Goal: Task Accomplishment & Management: Manage account settings

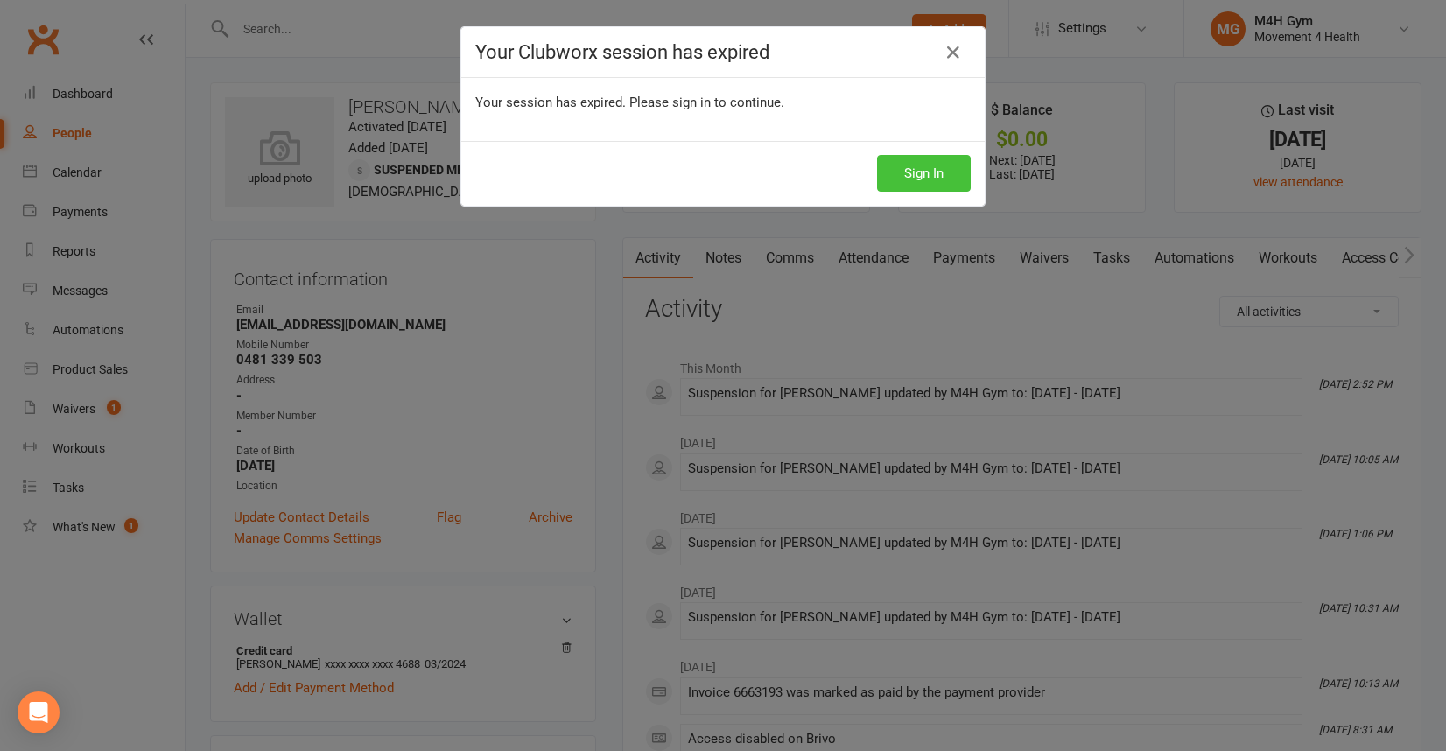
click at [901, 171] on button "Sign In" at bounding box center [924, 173] width 94 height 37
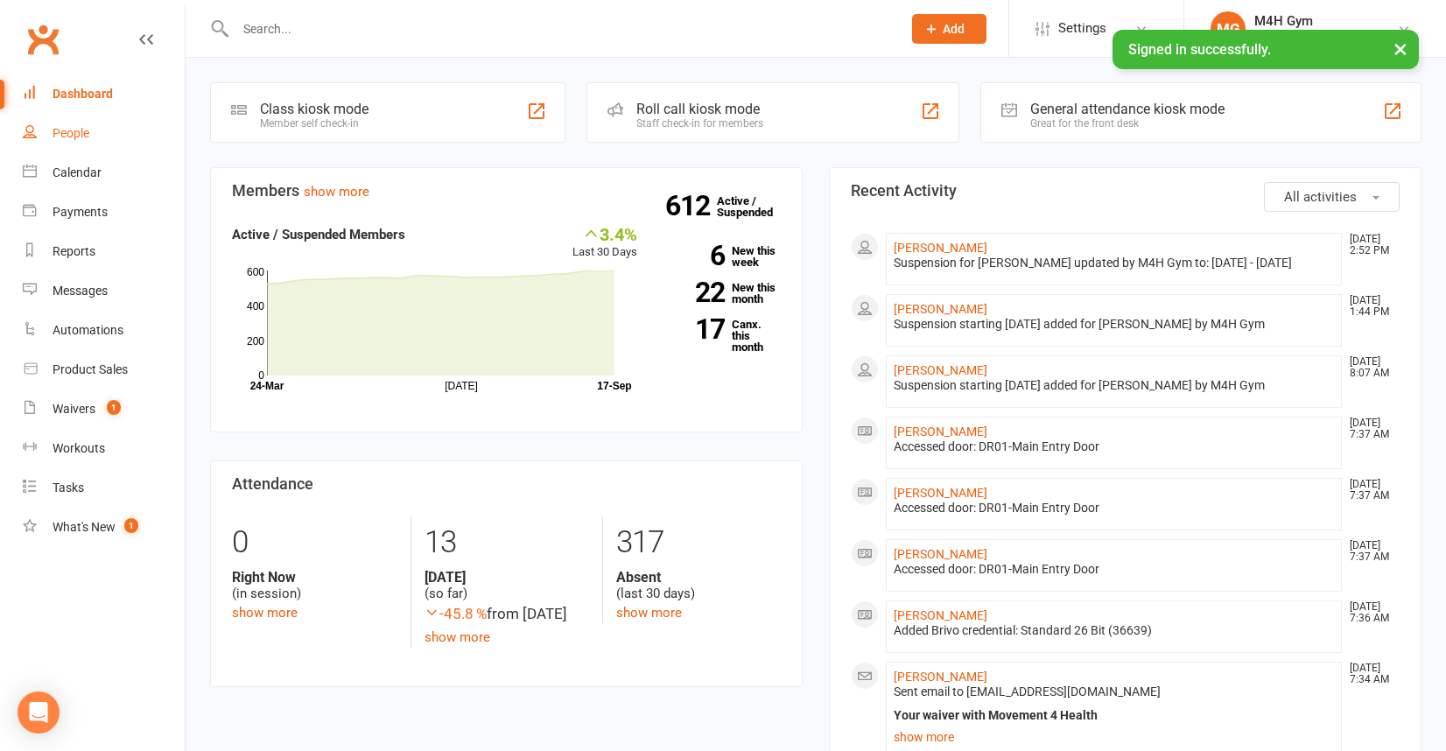
click at [95, 130] on link "People" at bounding box center [104, 133] width 162 height 39
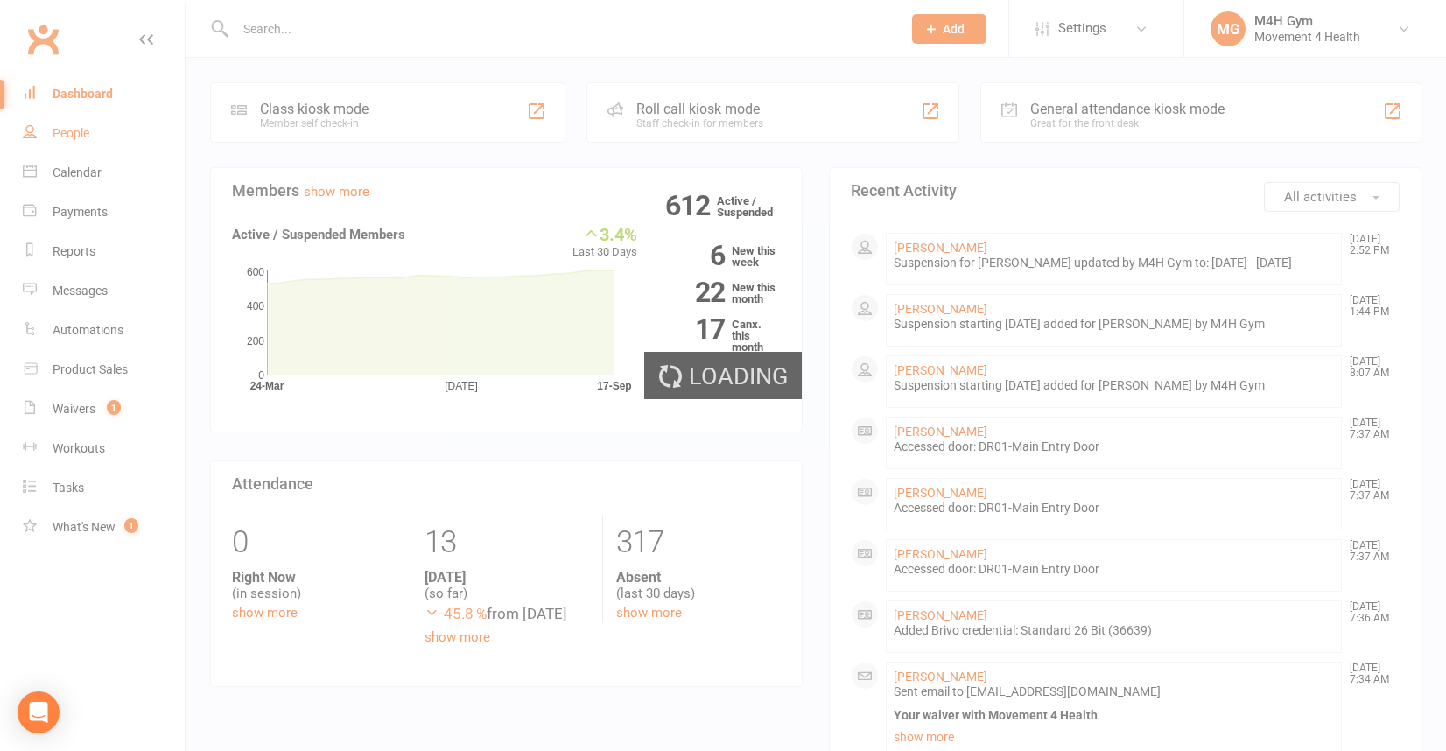
select select "100"
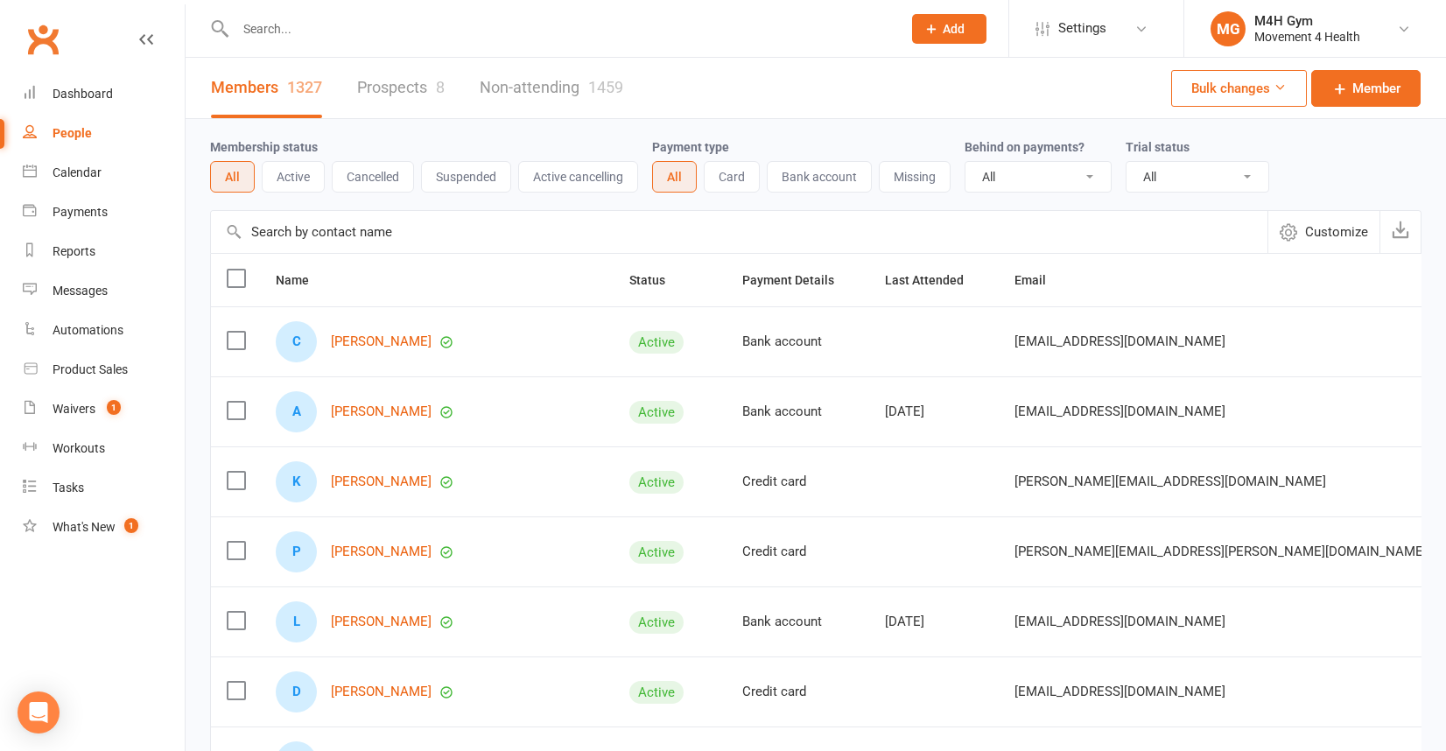
click at [298, 35] on input "text" at bounding box center [559, 29] width 659 height 25
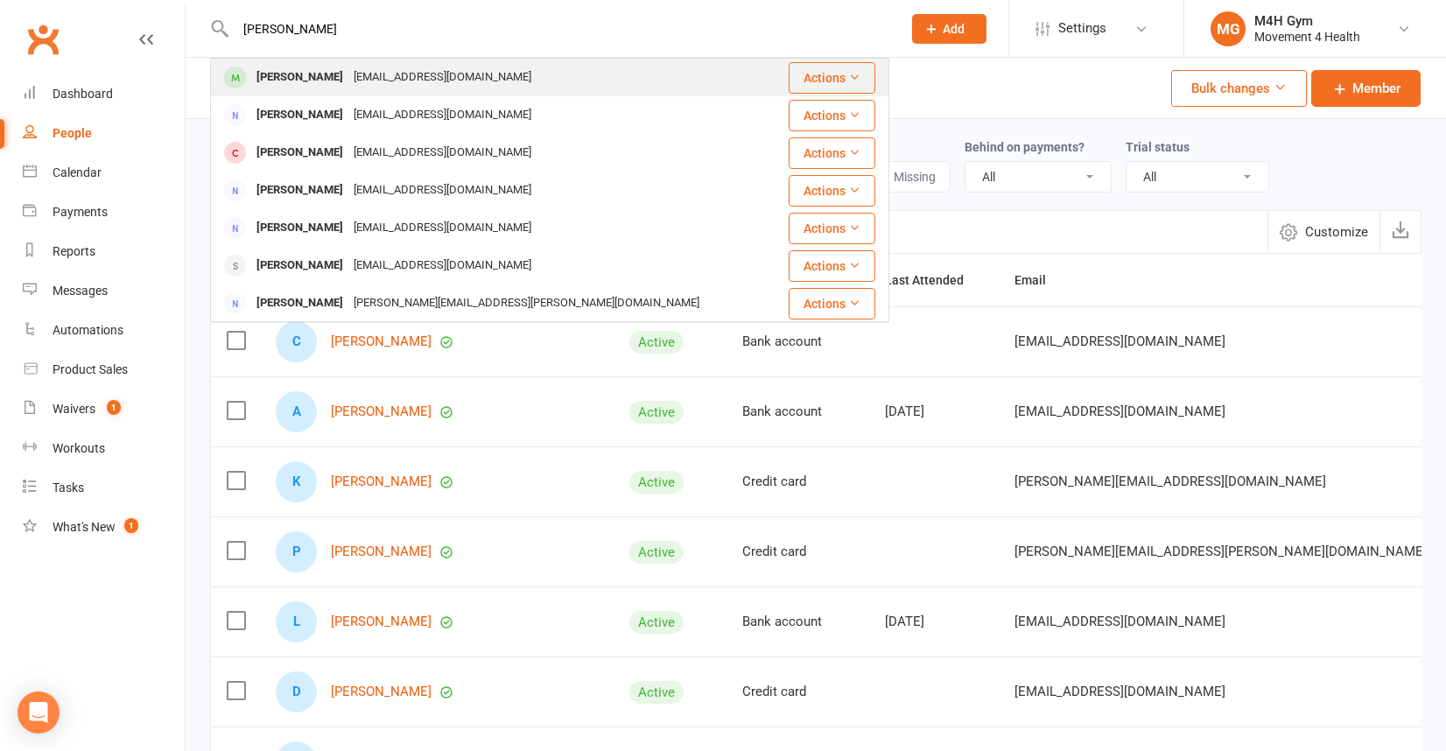
type input "[PERSON_NAME]"
click at [283, 67] on div "[PERSON_NAME]" at bounding box center [299, 77] width 97 height 25
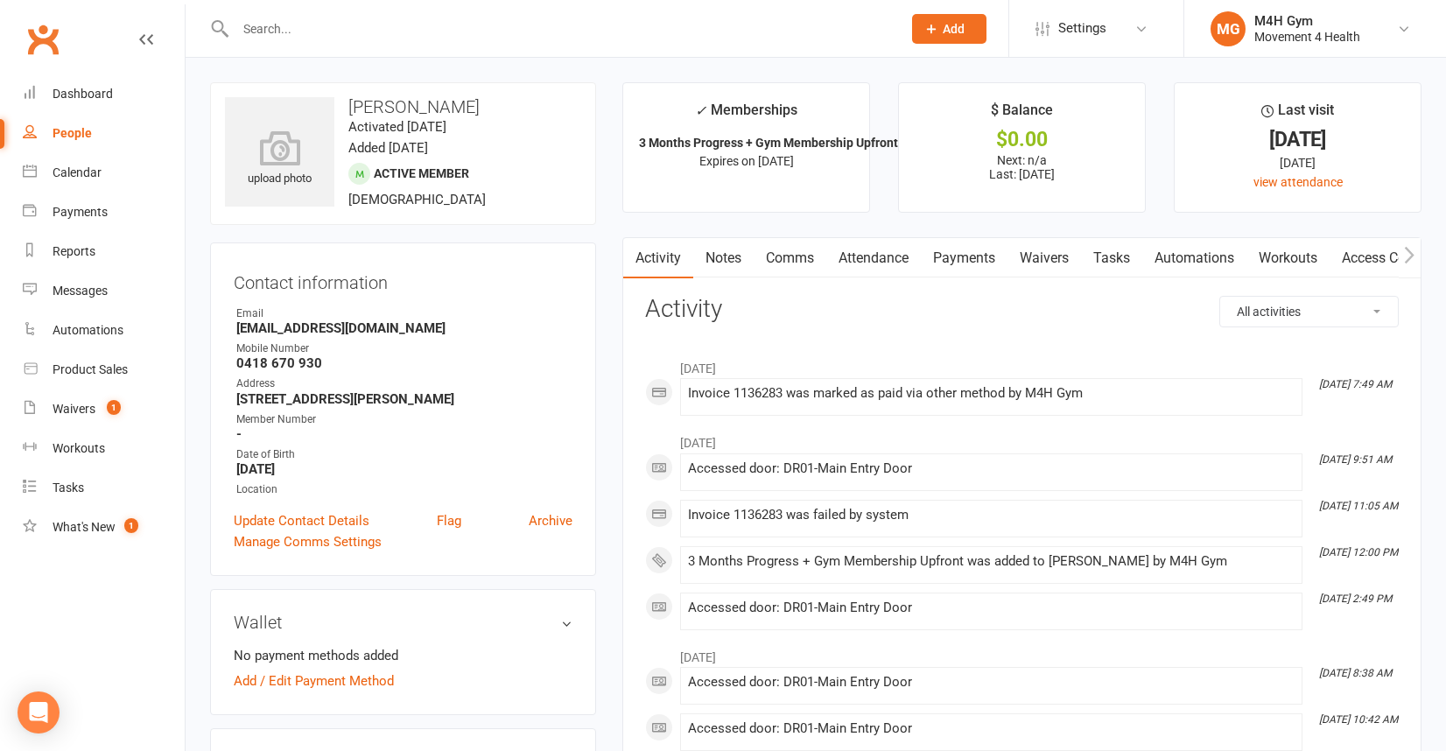
click at [948, 256] on link "Payments" at bounding box center [964, 258] width 87 height 40
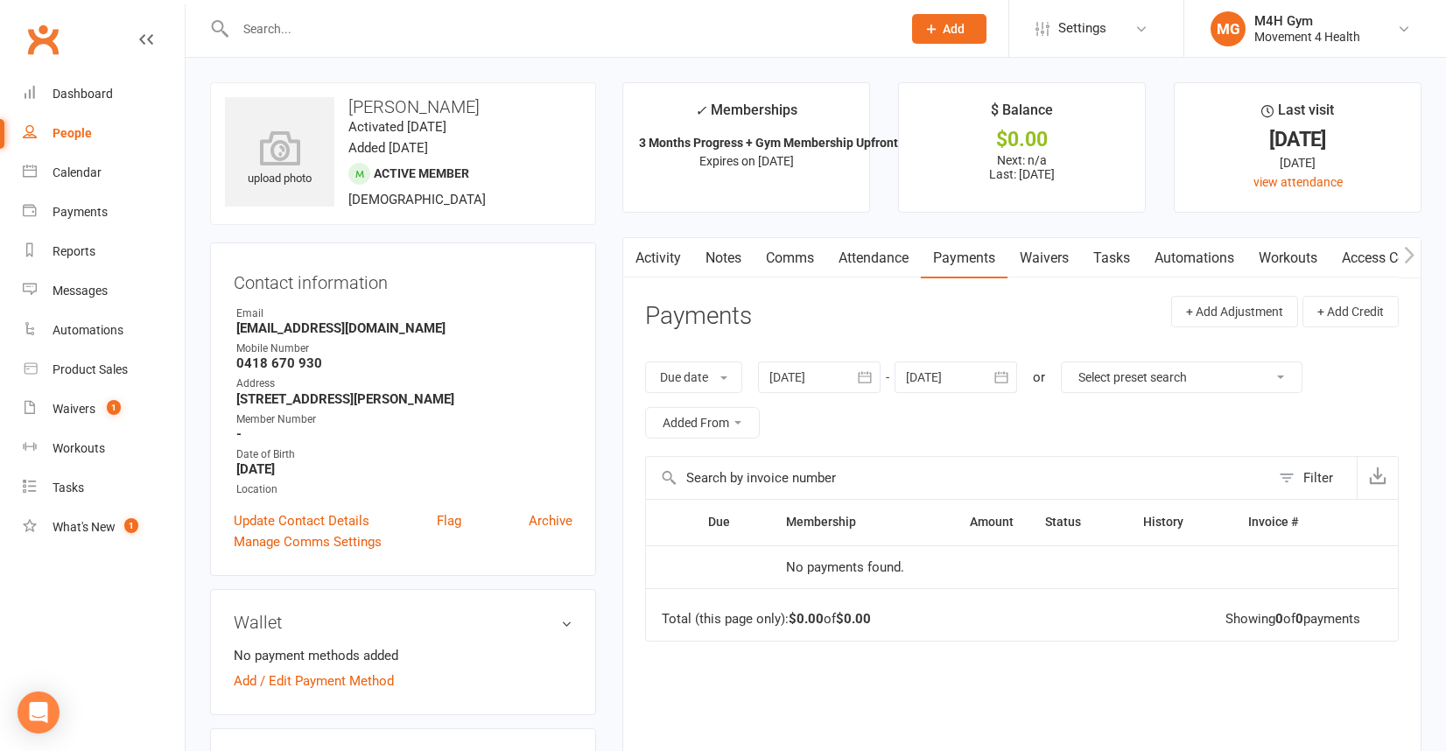
click at [859, 375] on icon "button" at bounding box center [865, 377] width 18 height 18
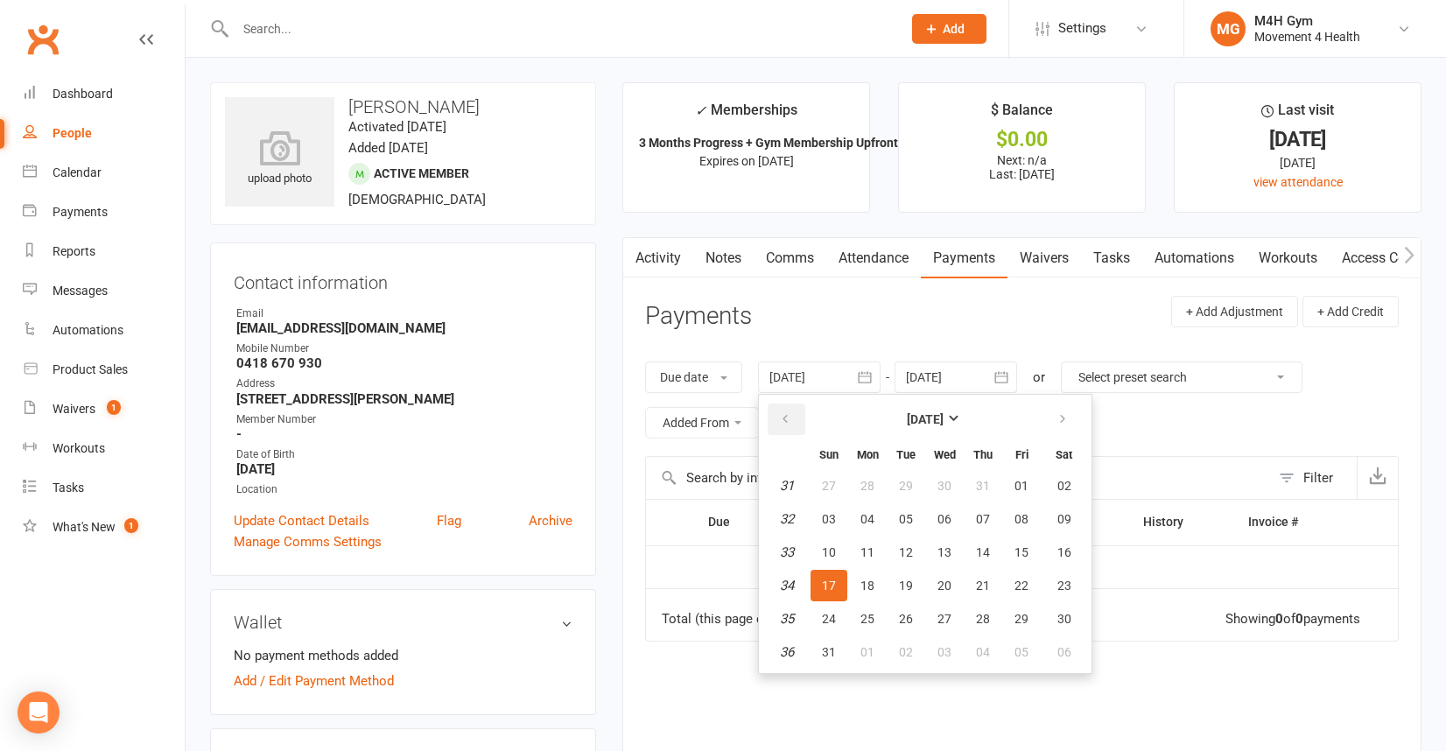
click at [791, 410] on button "button" at bounding box center [787, 419] width 38 height 32
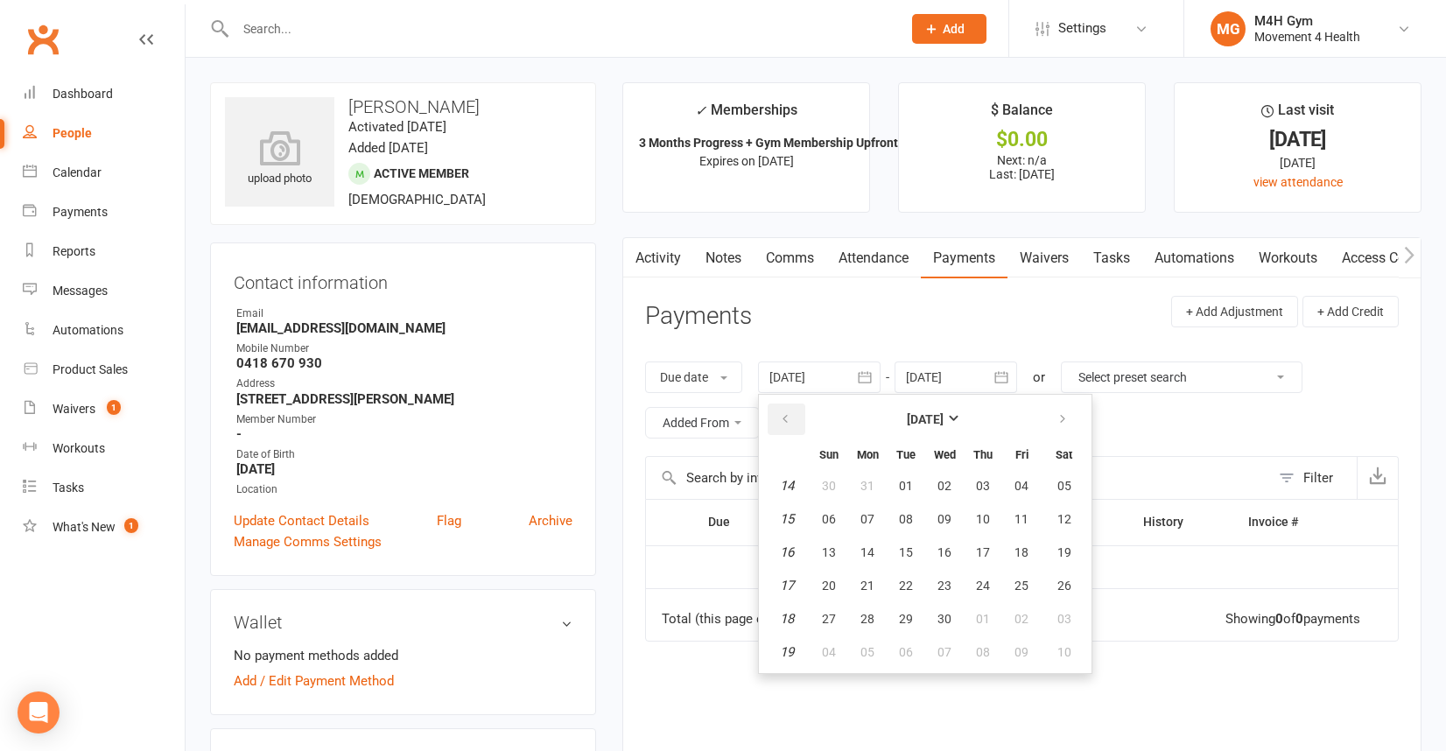
click at [791, 410] on button "button" at bounding box center [787, 419] width 38 height 32
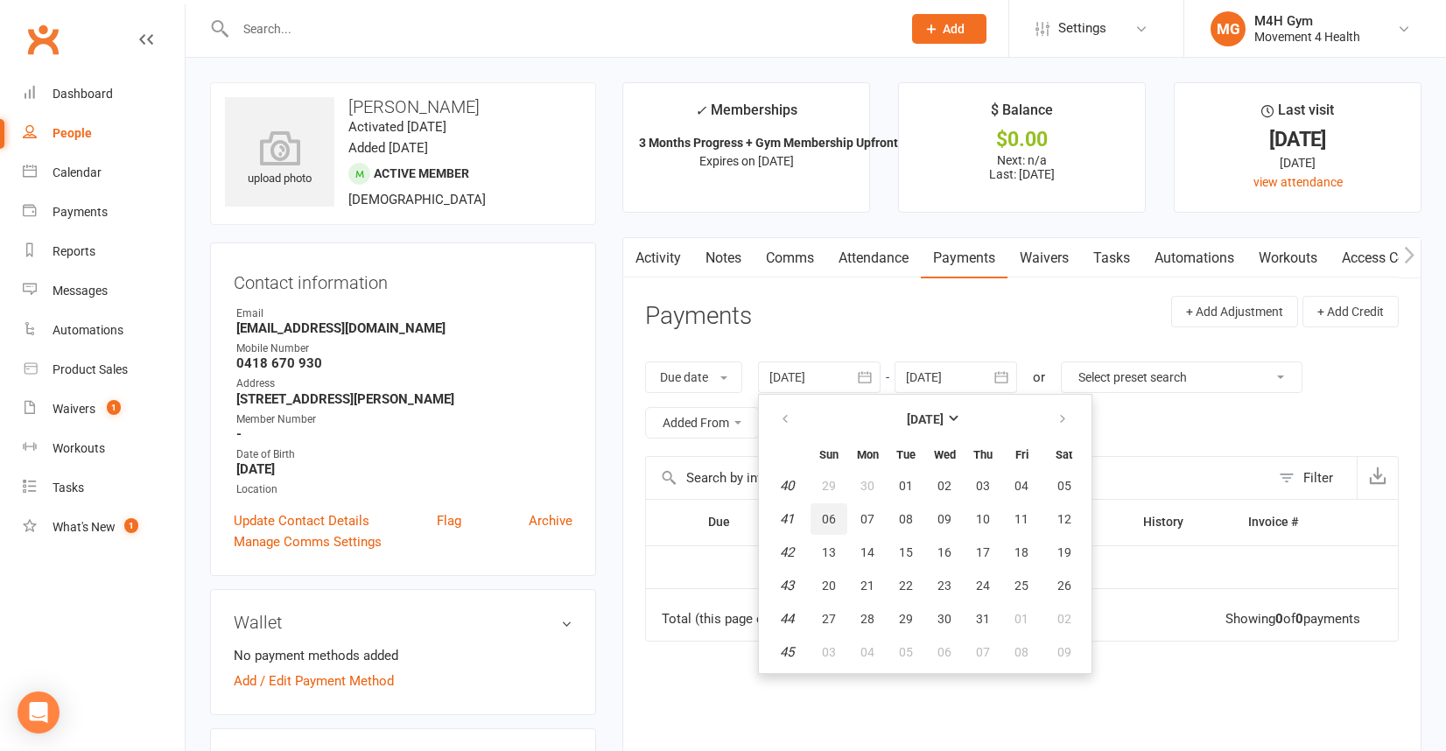
click at [834, 514] on span "06" at bounding box center [829, 519] width 14 height 14
type input "[DATE]"
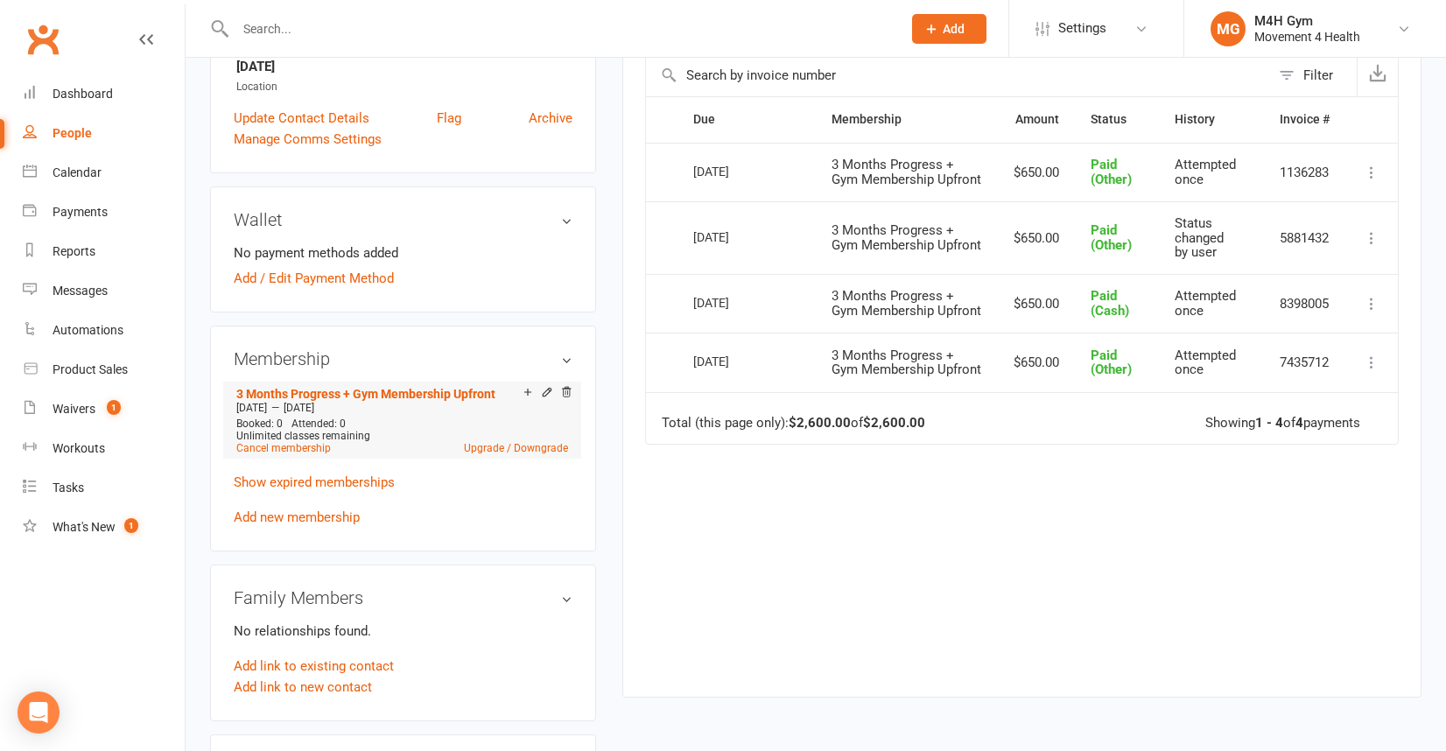
scroll to position [403, 0]
click at [316, 512] on link "Add new membership" at bounding box center [297, 516] width 126 height 16
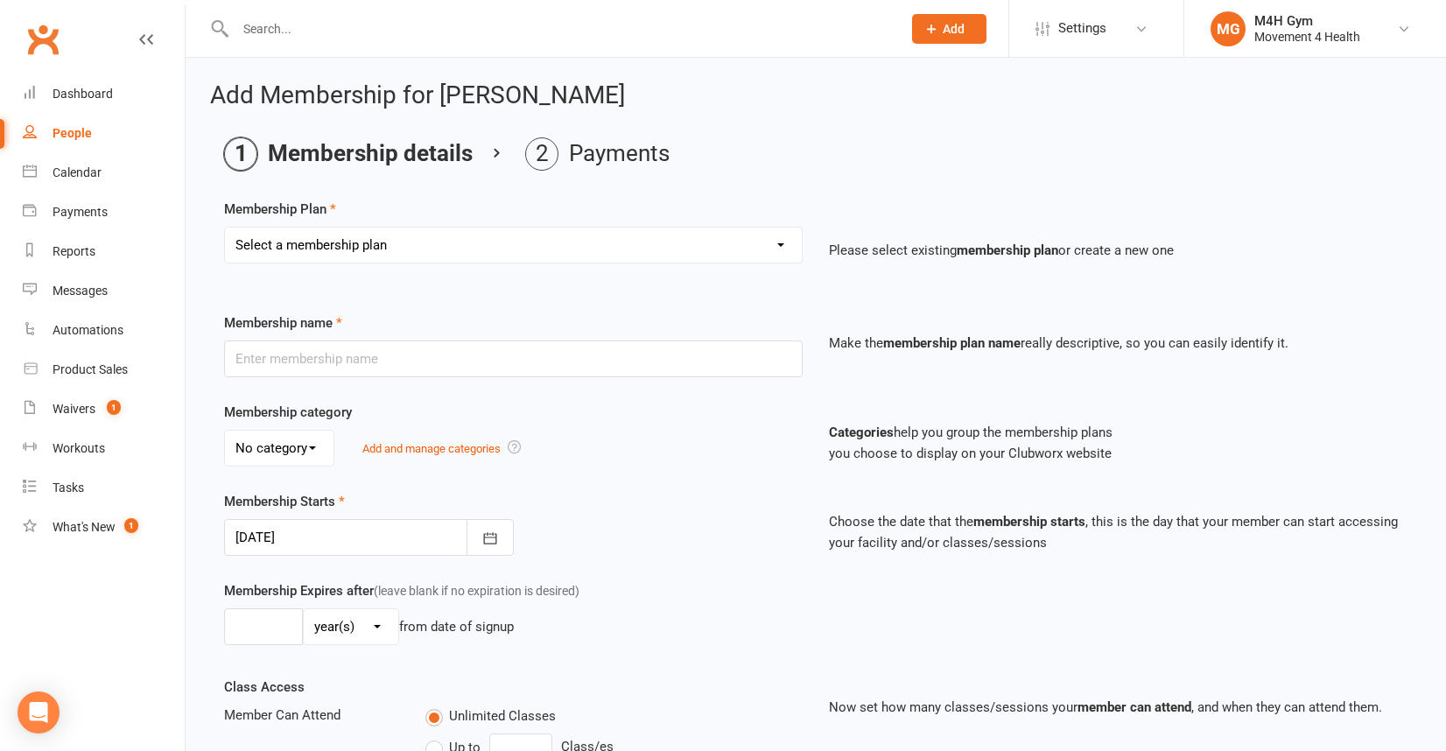
click at [775, 243] on select "Select a membership plan Create new Membership Plan Gym Membership Group Member…" at bounding box center [513, 245] width 577 height 35
select select "19"
click at [225, 228] on select "Select a membership plan Create new Membership Plan Gym Membership Group Member…" at bounding box center [513, 245] width 577 height 35
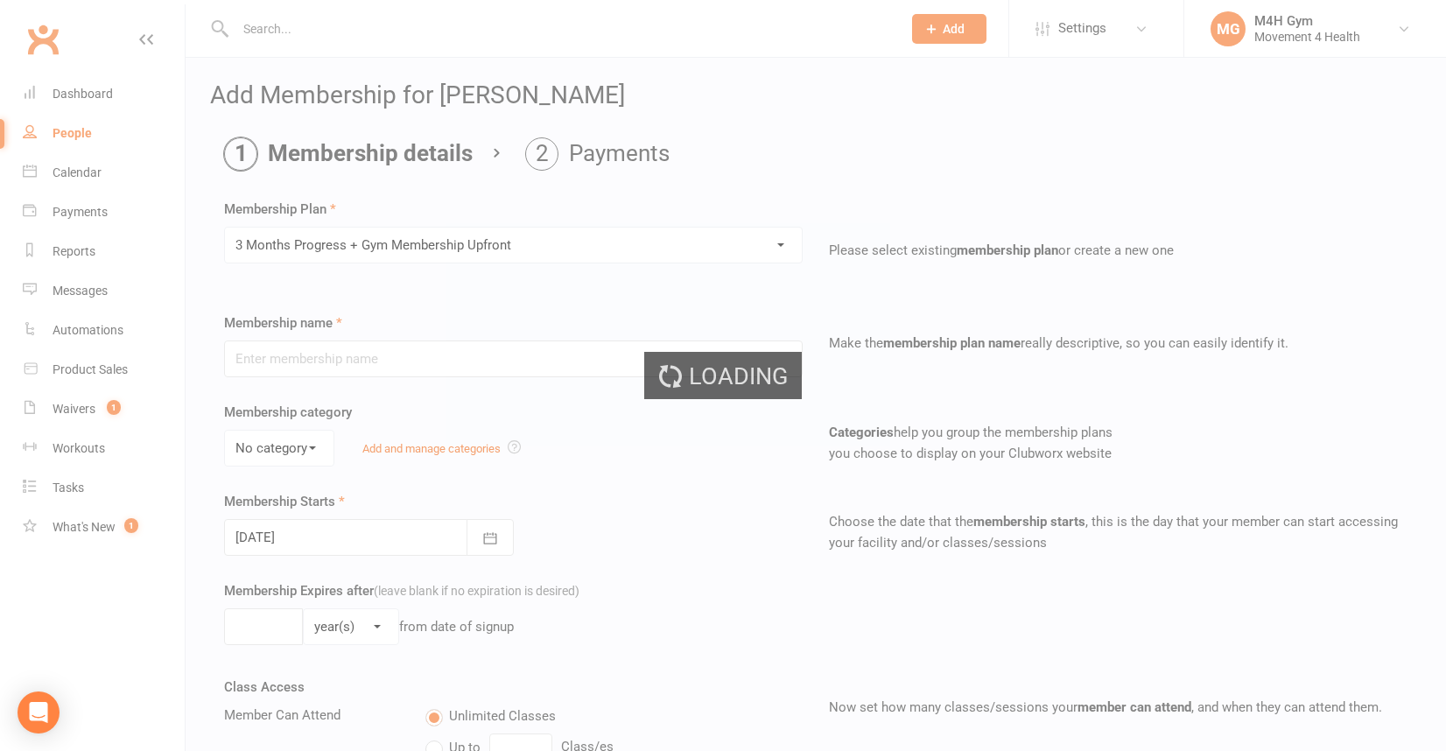
type input "3 Months Progress + Gym Membership Upfront"
select select "4"
type input "3"
select select "2"
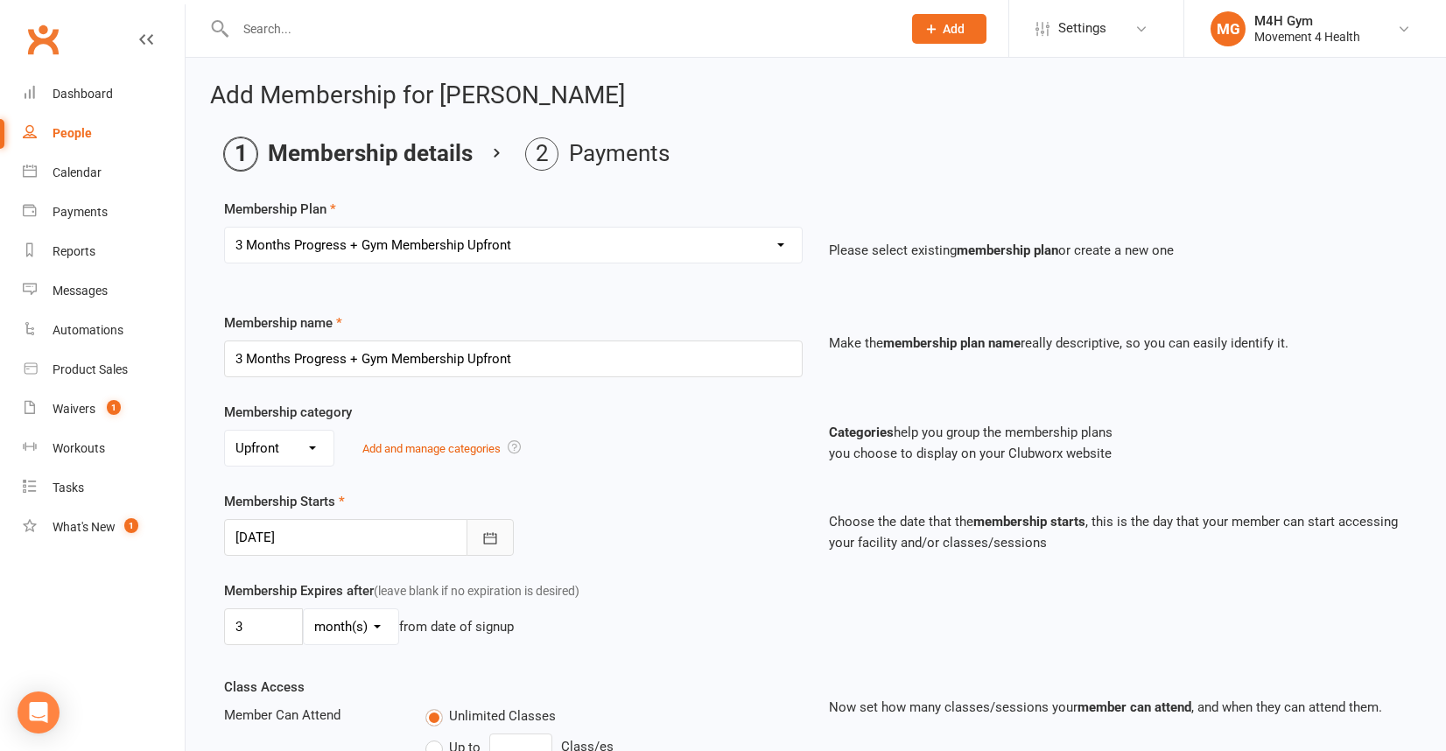
click at [493, 529] on icon "button" at bounding box center [490, 538] width 18 height 18
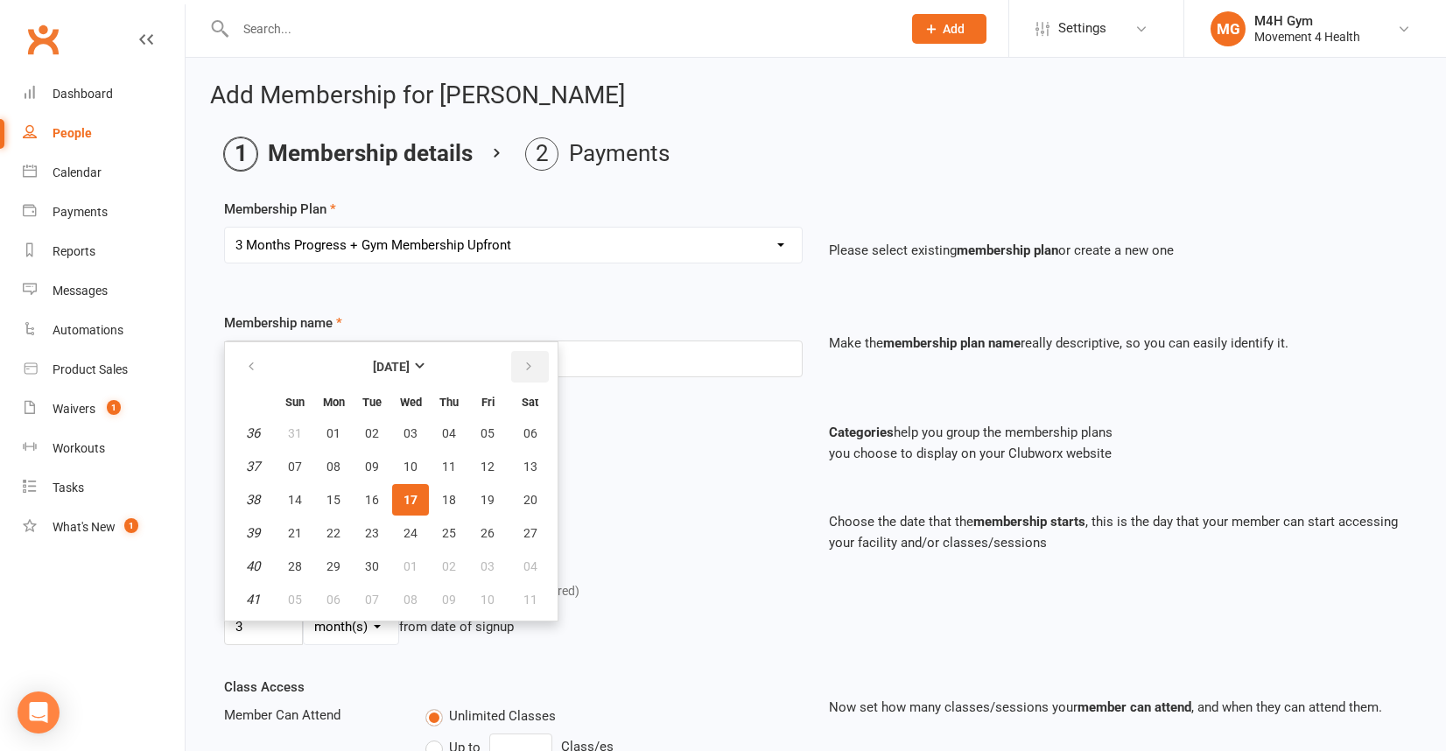
click at [531, 361] on icon "button" at bounding box center [528, 367] width 12 height 14
click at [303, 555] on button "26" at bounding box center [295, 567] width 37 height 32
type input "[DATE]"
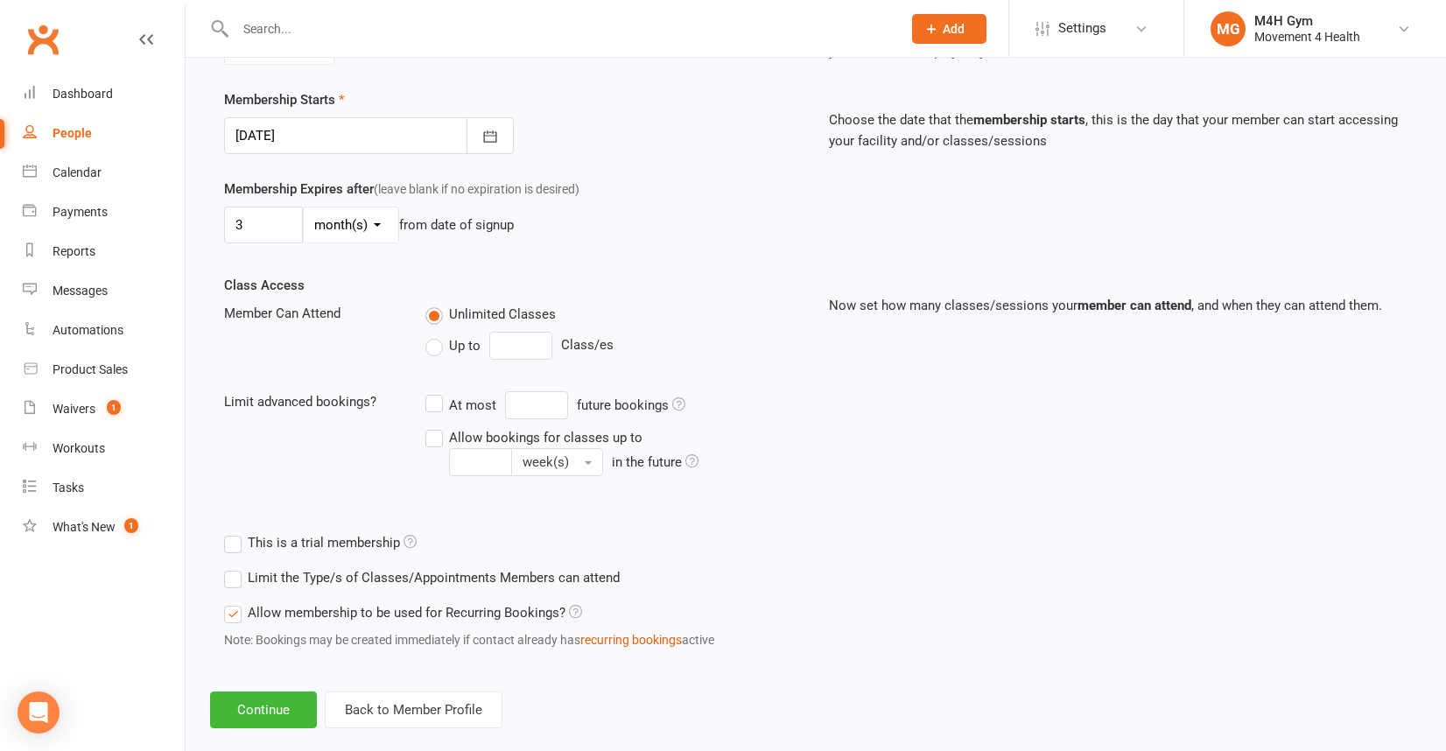
scroll to position [429, 0]
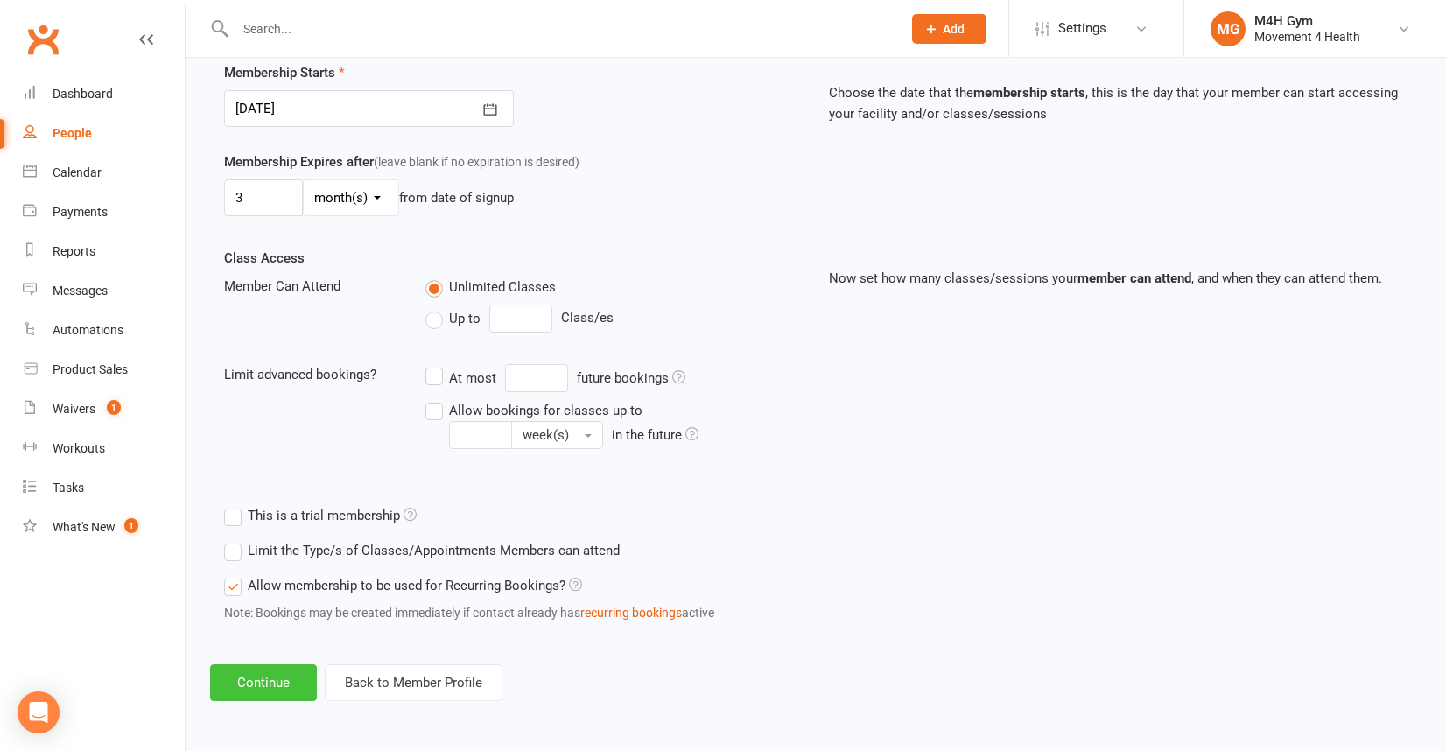
click at [272, 683] on button "Continue" at bounding box center [263, 682] width 107 height 37
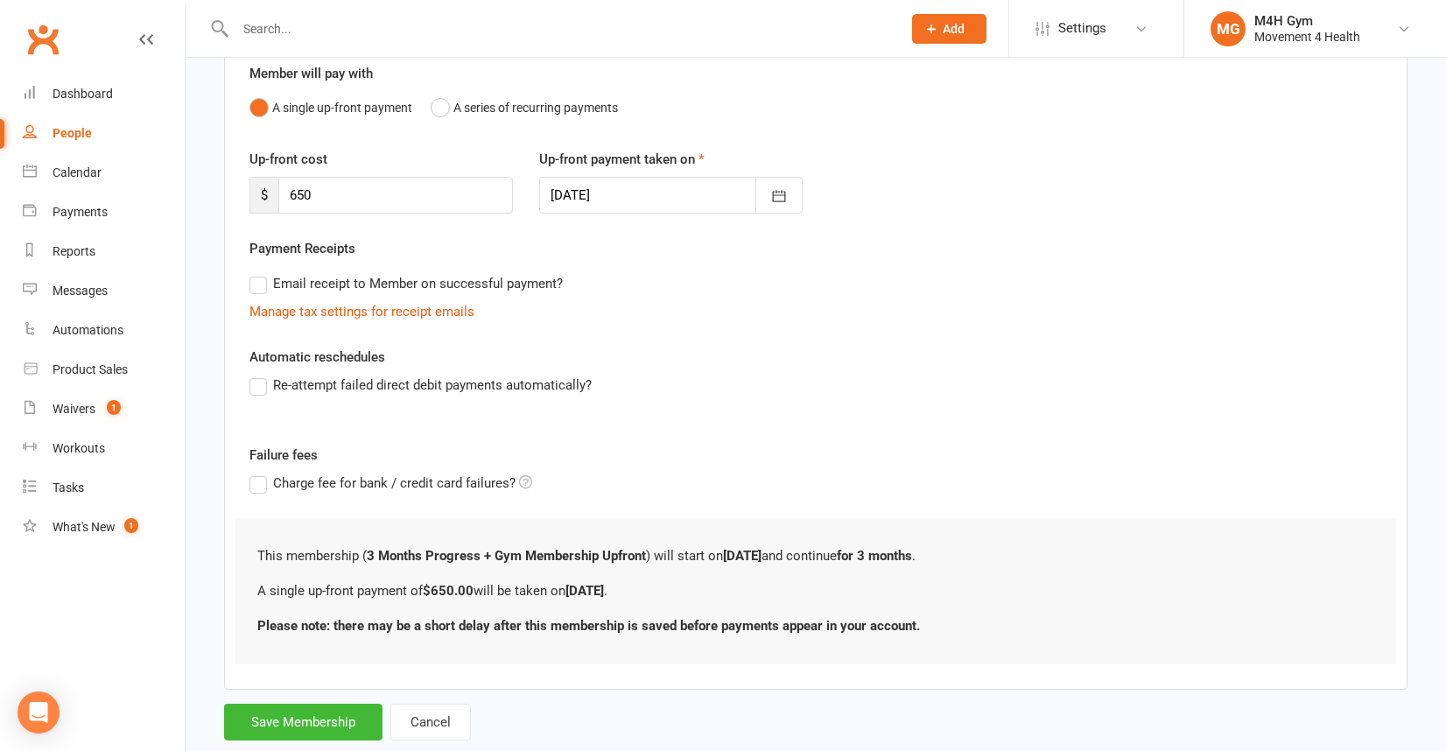
scroll to position [177, 0]
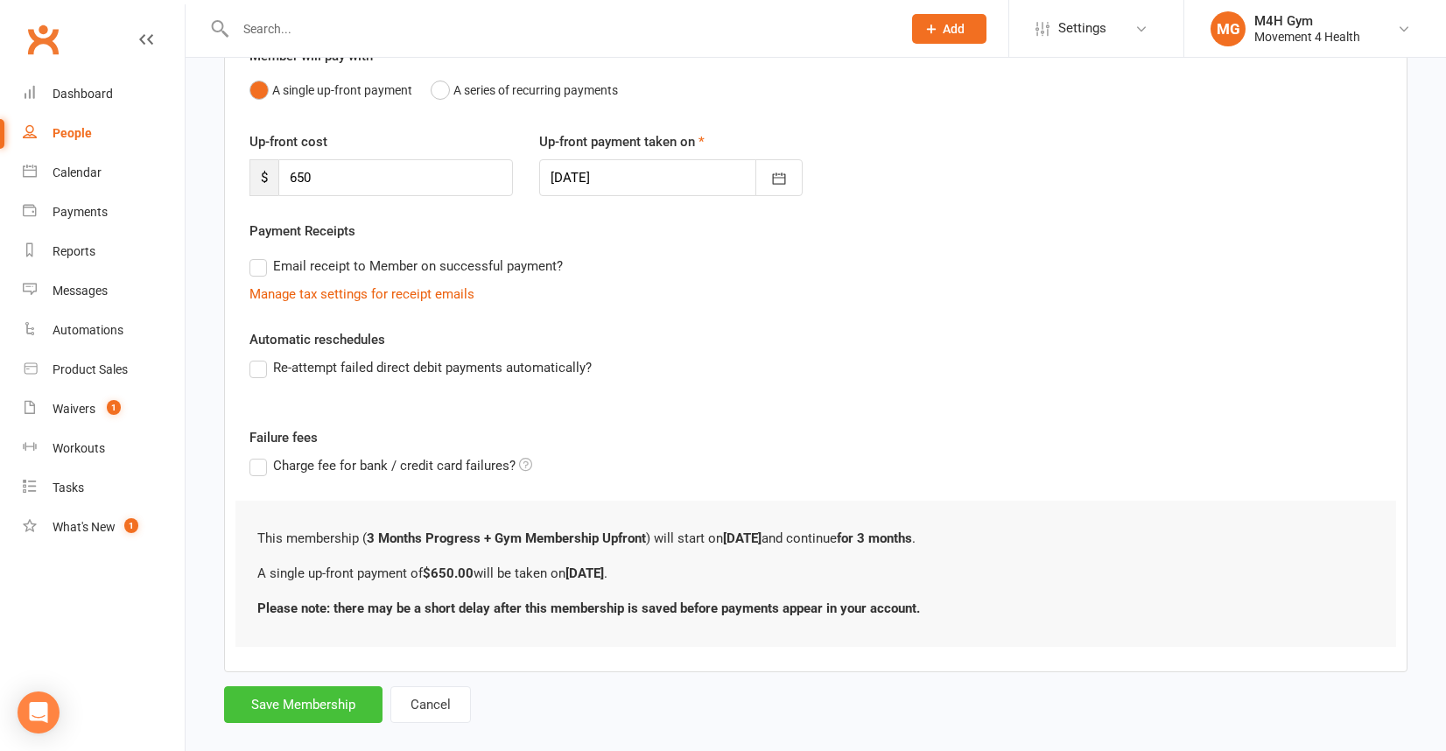
click at [274, 704] on button "Save Membership" at bounding box center [303, 704] width 158 height 37
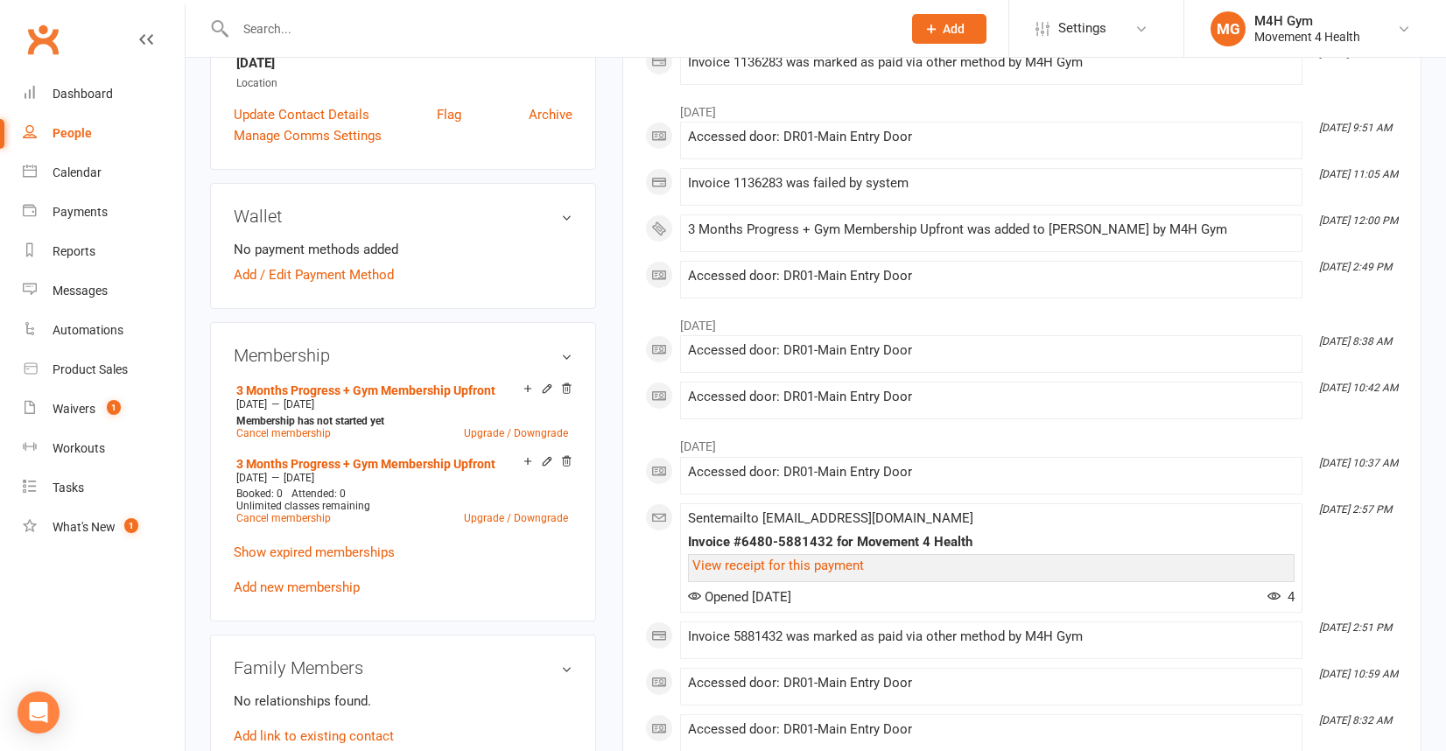
scroll to position [402, 0]
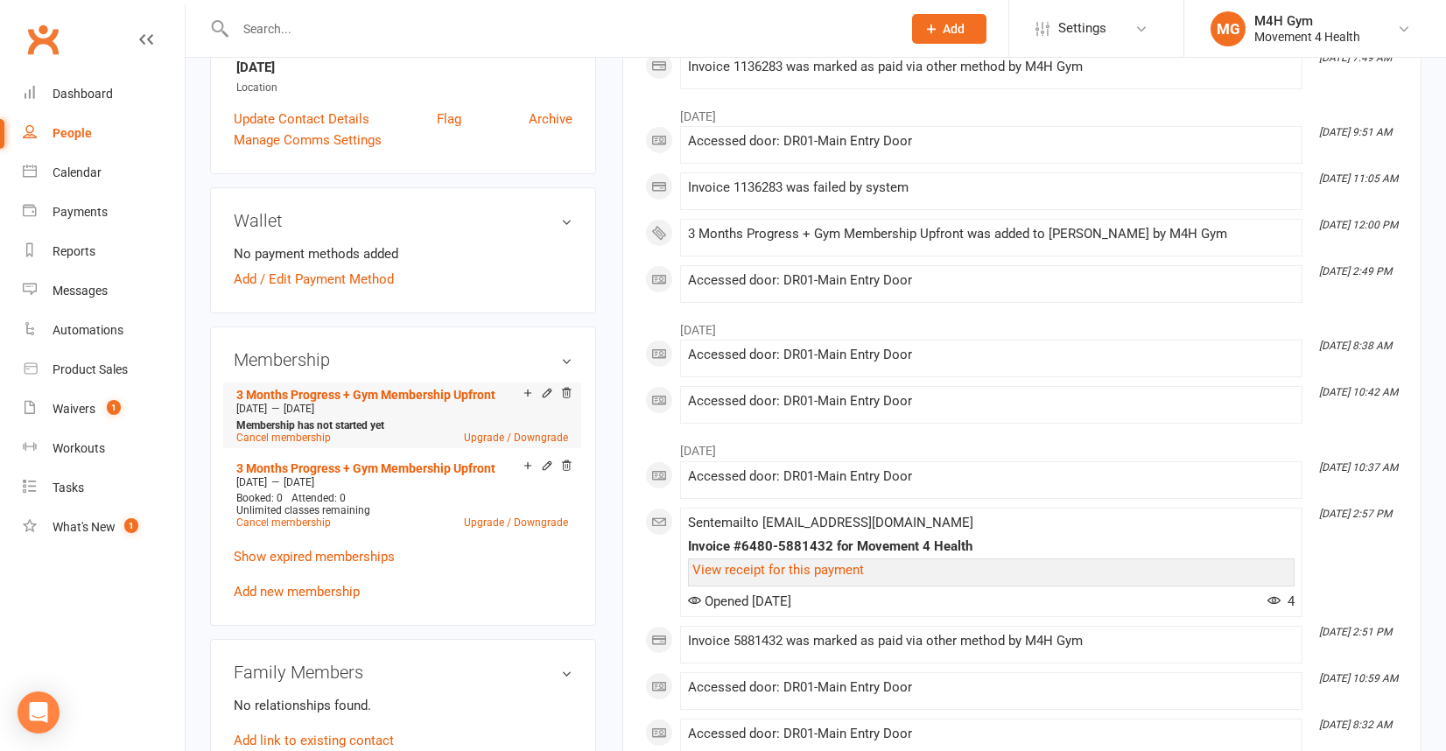
click at [417, 407] on div "[DATE] — [DATE]" at bounding box center [402, 409] width 340 height 14
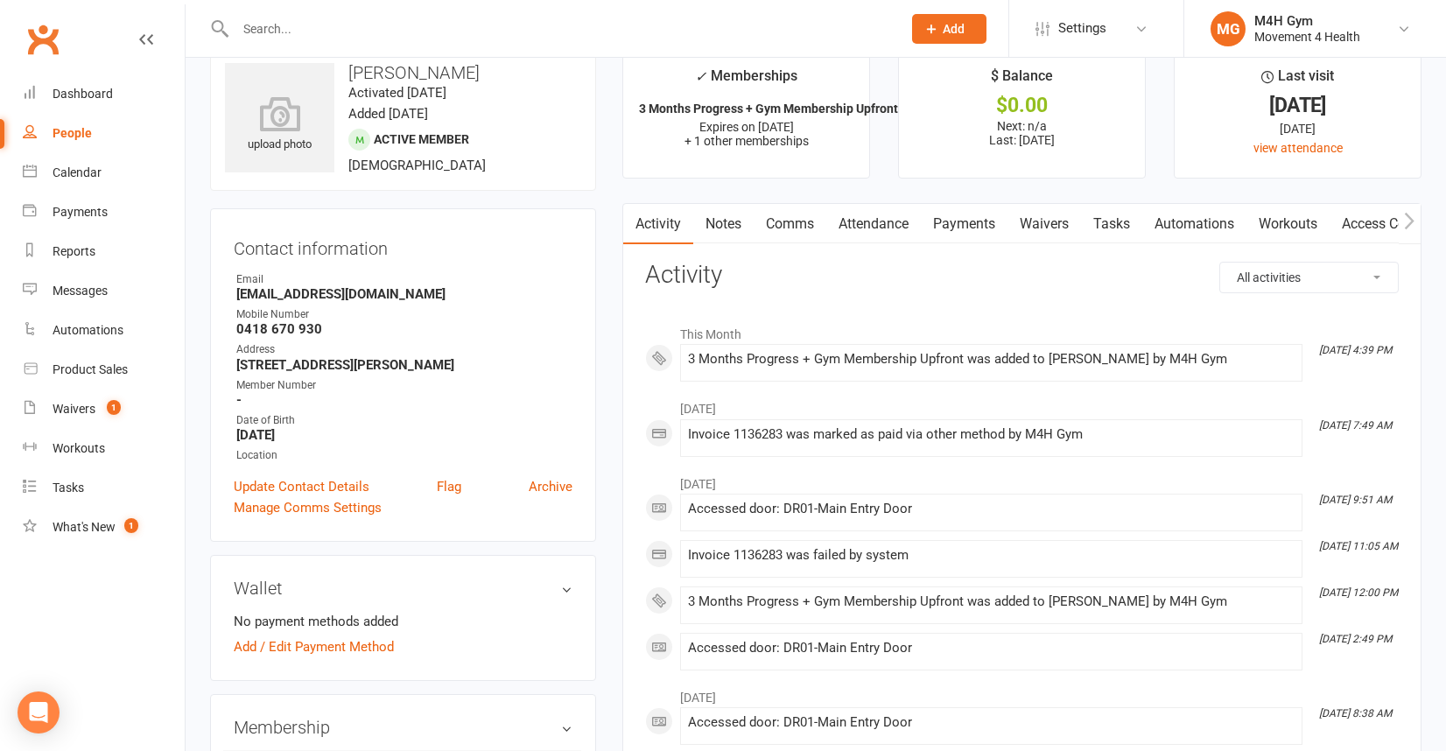
scroll to position [0, 0]
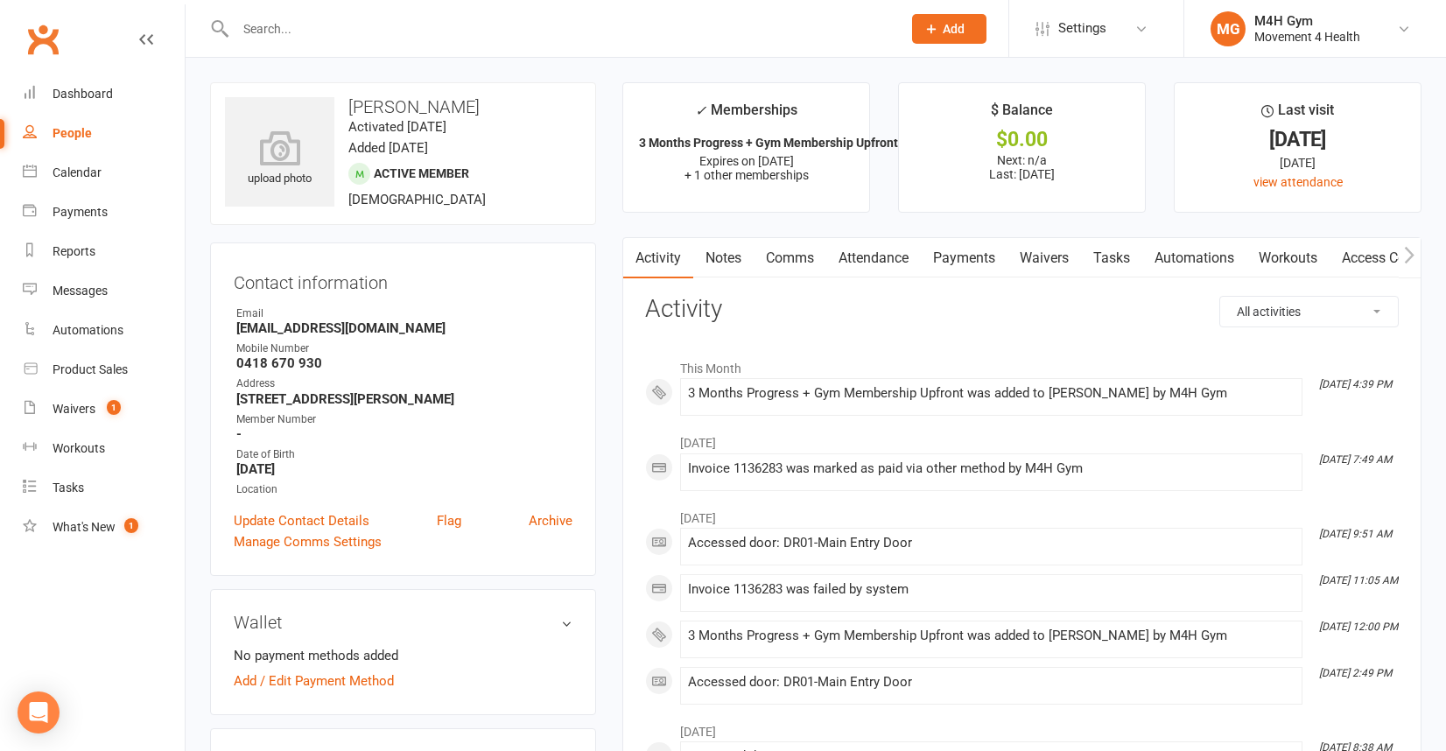
click at [964, 260] on link "Payments" at bounding box center [964, 258] width 87 height 40
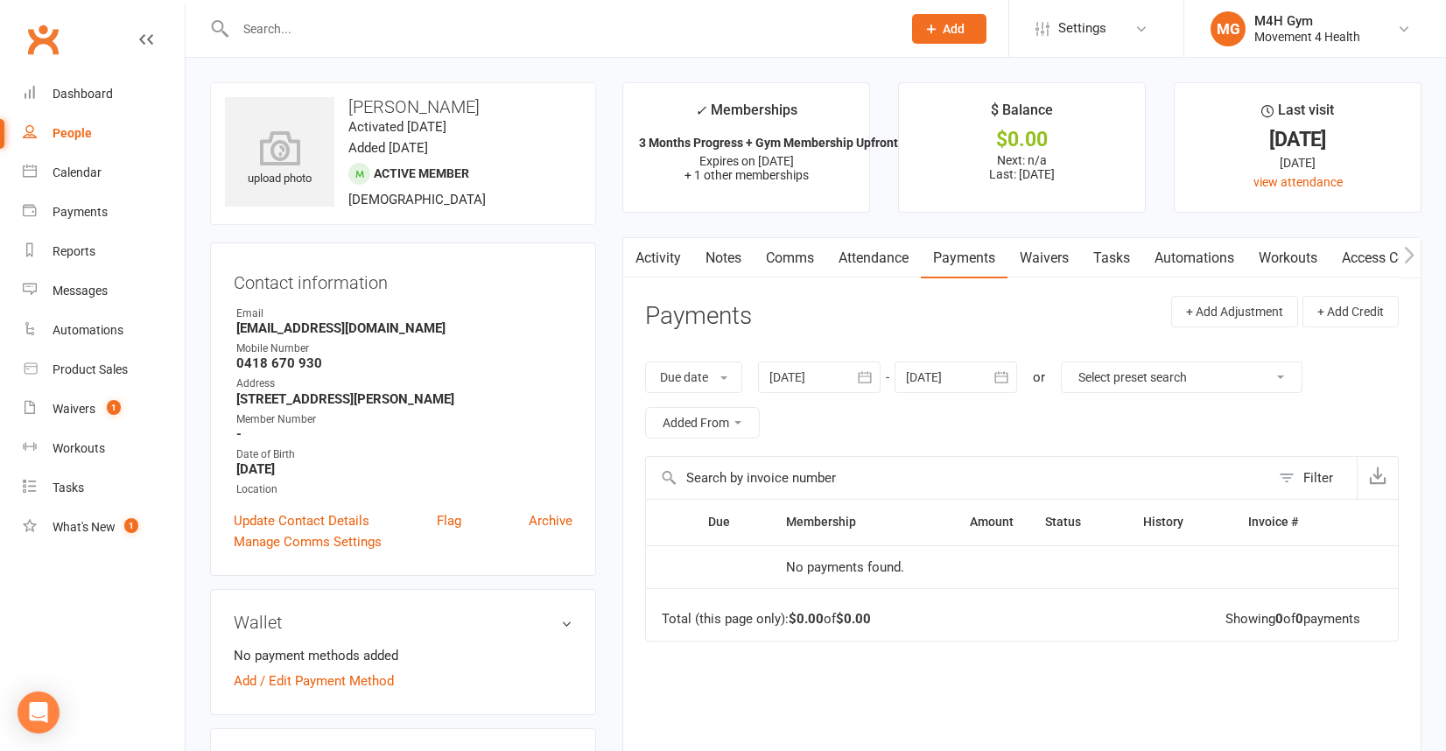
click at [1002, 375] on icon "button" at bounding box center [1001, 377] width 18 height 18
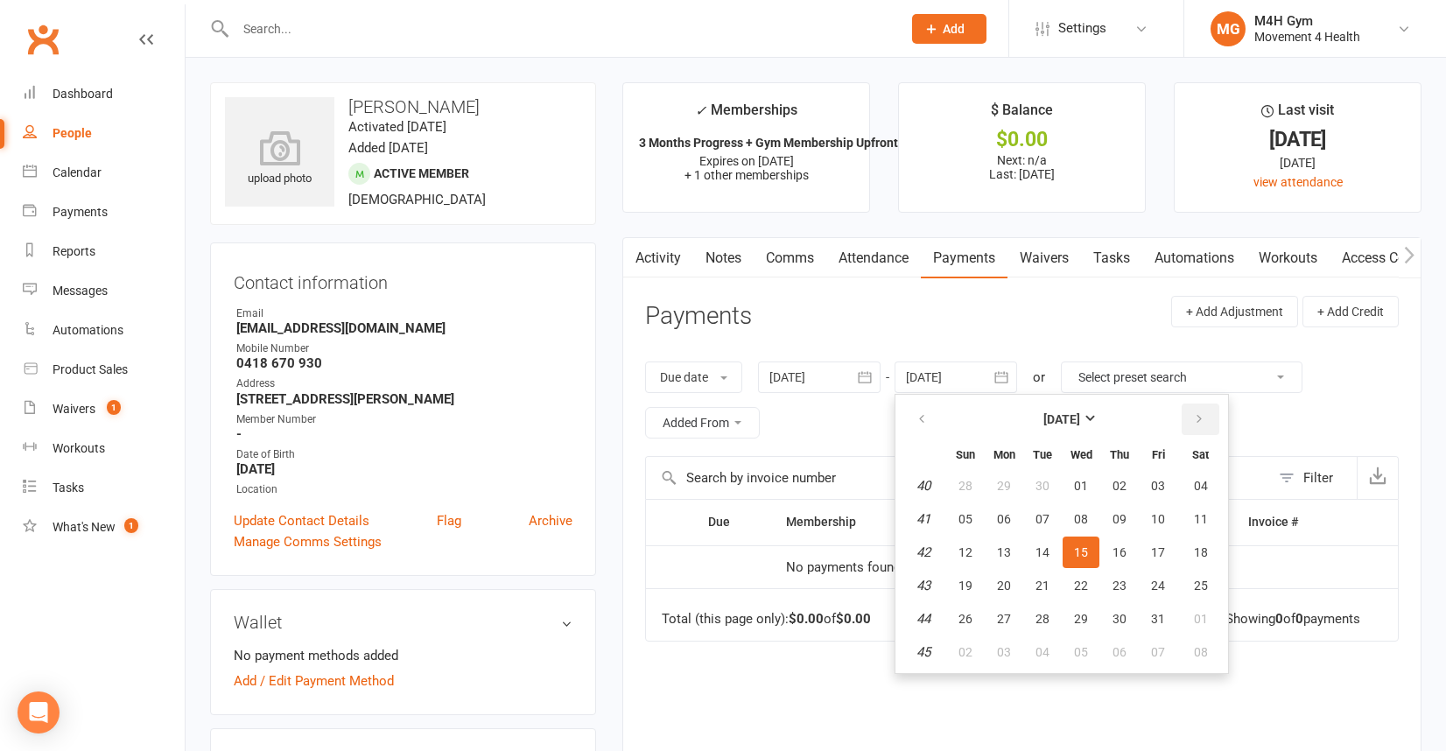
click at [1205, 406] on button "button" at bounding box center [1201, 419] width 38 height 32
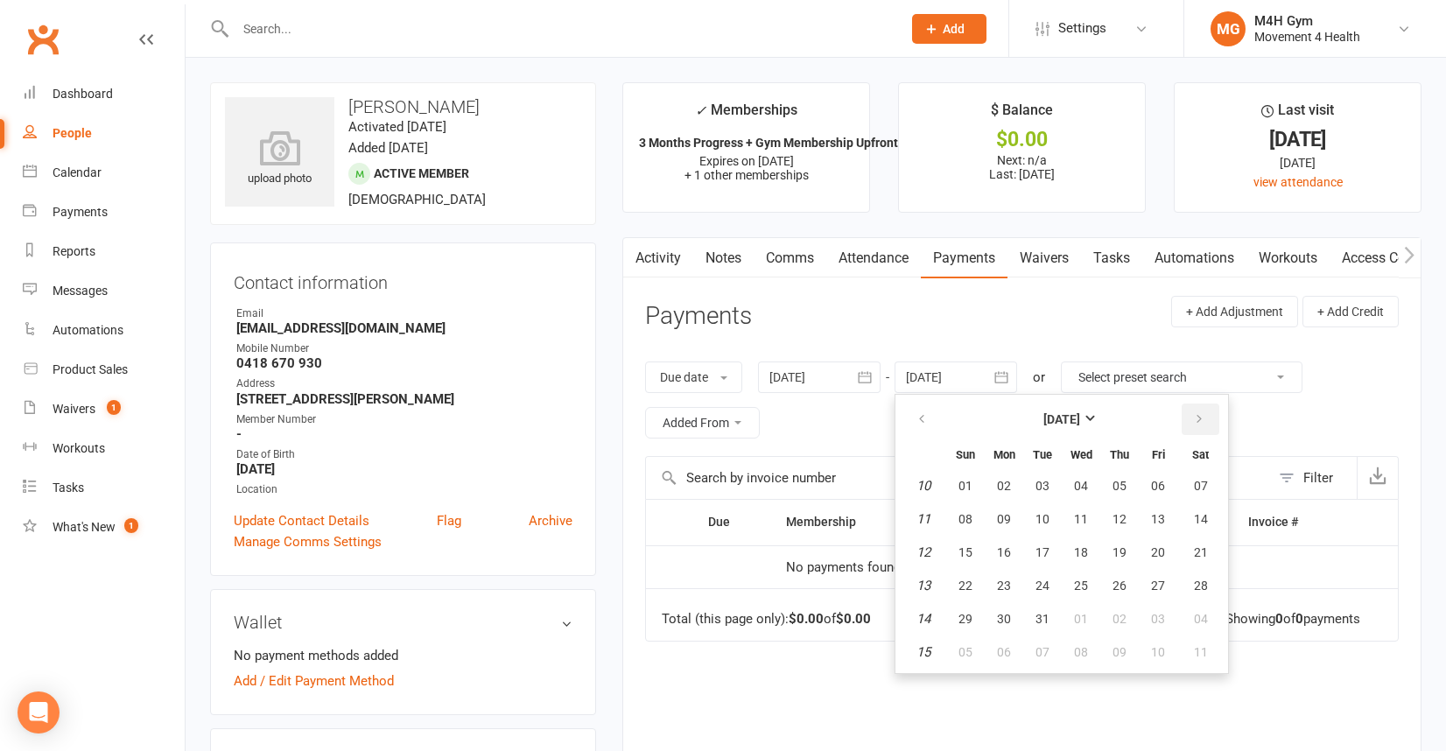
click at [1205, 406] on button "button" at bounding box center [1201, 419] width 38 height 32
click at [1112, 493] on button "02" at bounding box center [1119, 486] width 37 height 32
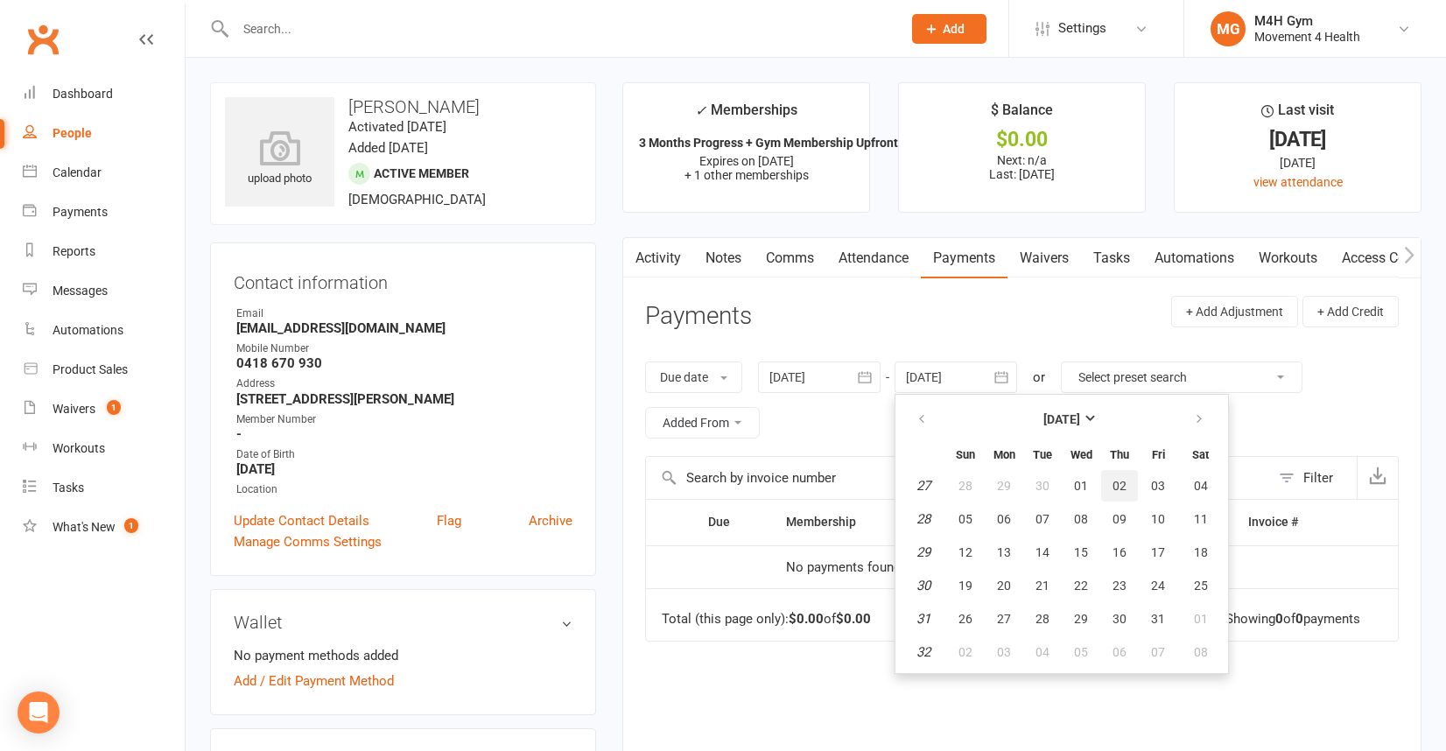
type input "[DATE]"
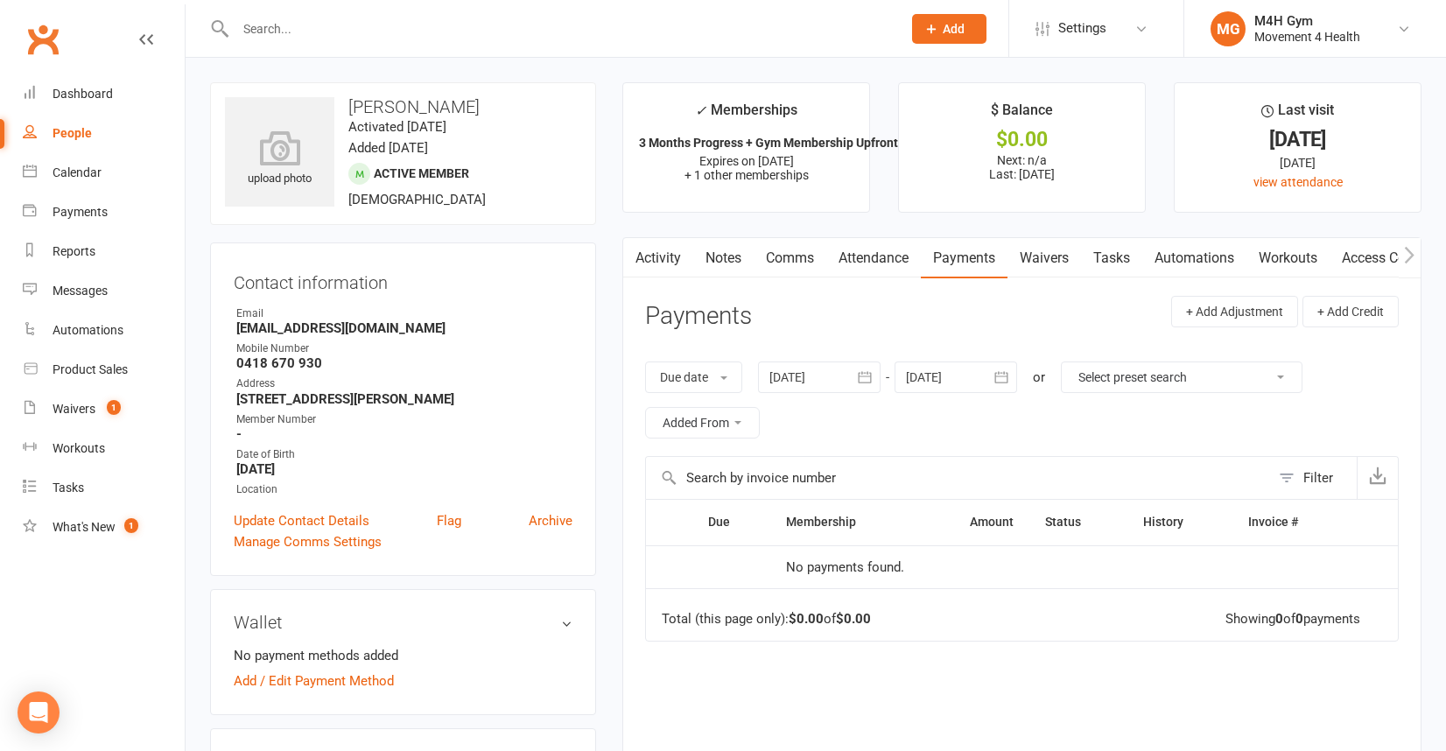
click at [867, 375] on icon "button" at bounding box center [865, 377] width 18 height 18
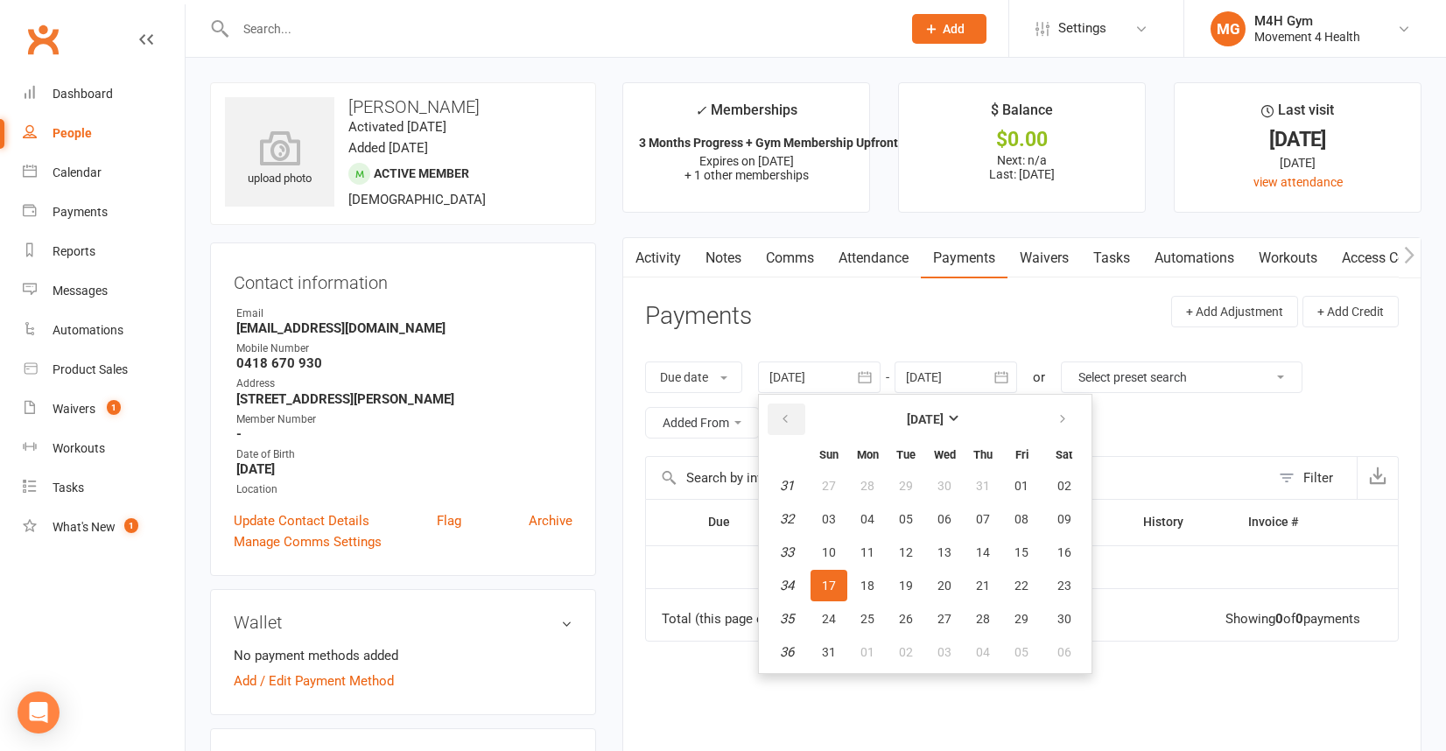
click at [789, 416] on icon "button" at bounding box center [785, 419] width 12 height 14
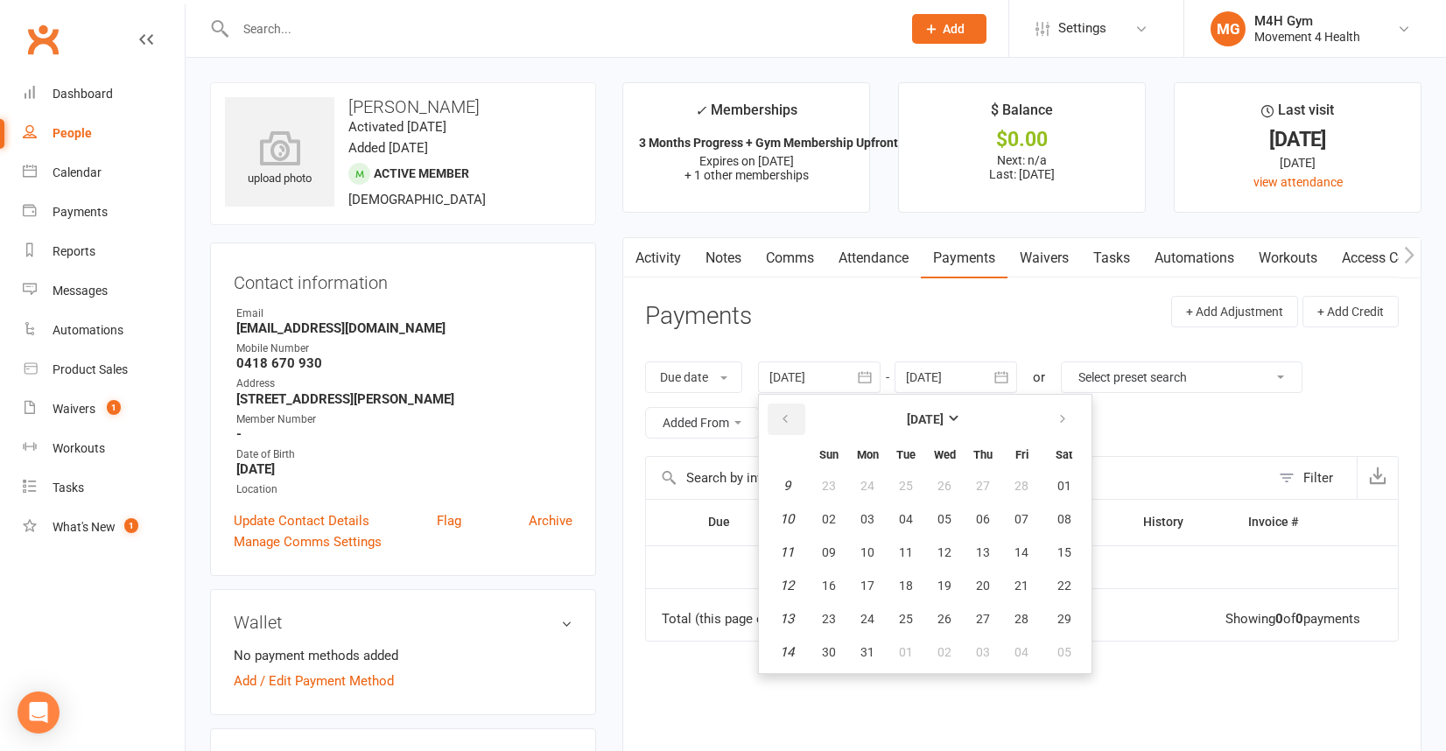
click at [789, 416] on icon "button" at bounding box center [785, 419] width 12 height 14
click at [873, 515] on span "09" at bounding box center [867, 519] width 14 height 14
type input "[DATE]"
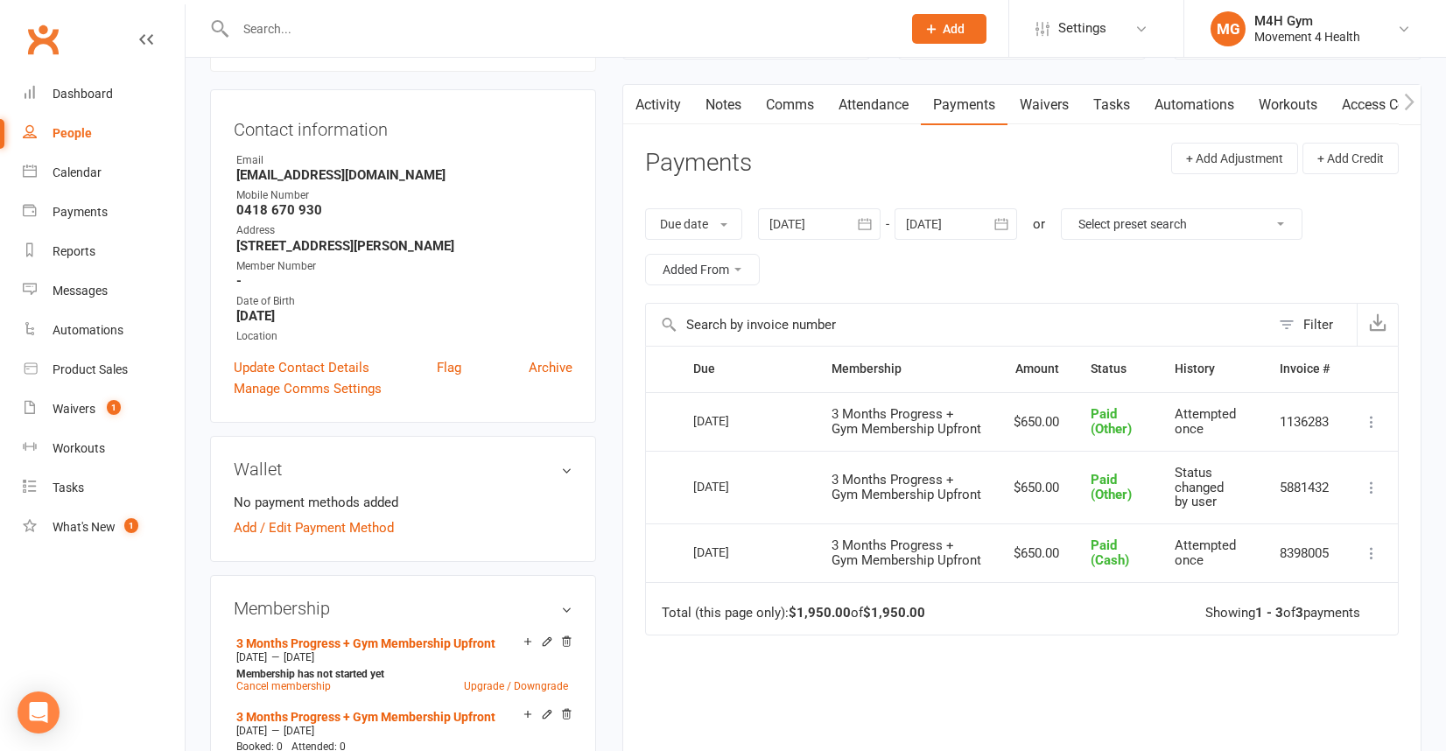
scroll to position [151, 0]
click at [1000, 225] on icon "button" at bounding box center [1000, 226] width 13 height 11
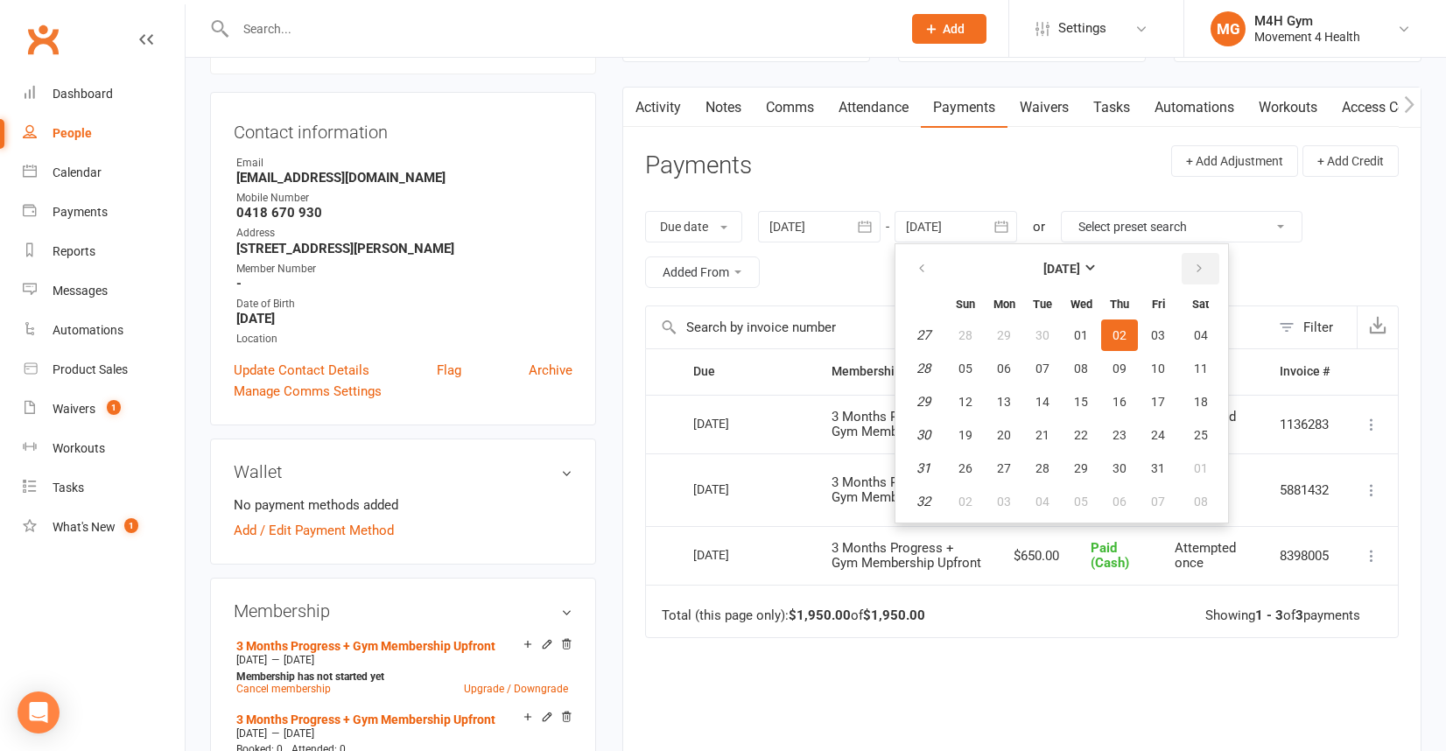
click at [1208, 260] on button "button" at bounding box center [1201, 269] width 38 height 32
click at [1126, 332] on span "05" at bounding box center [1119, 335] width 14 height 14
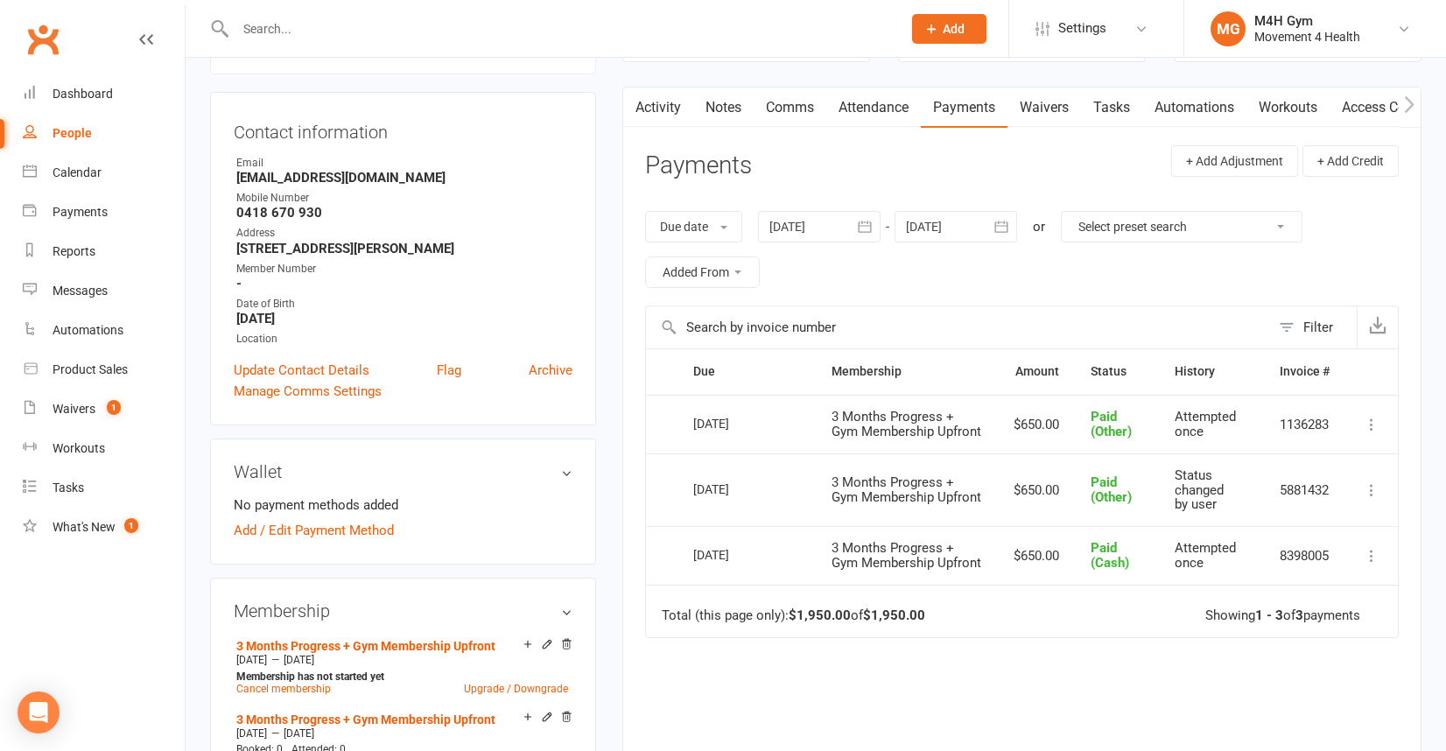
type input "[DATE]"
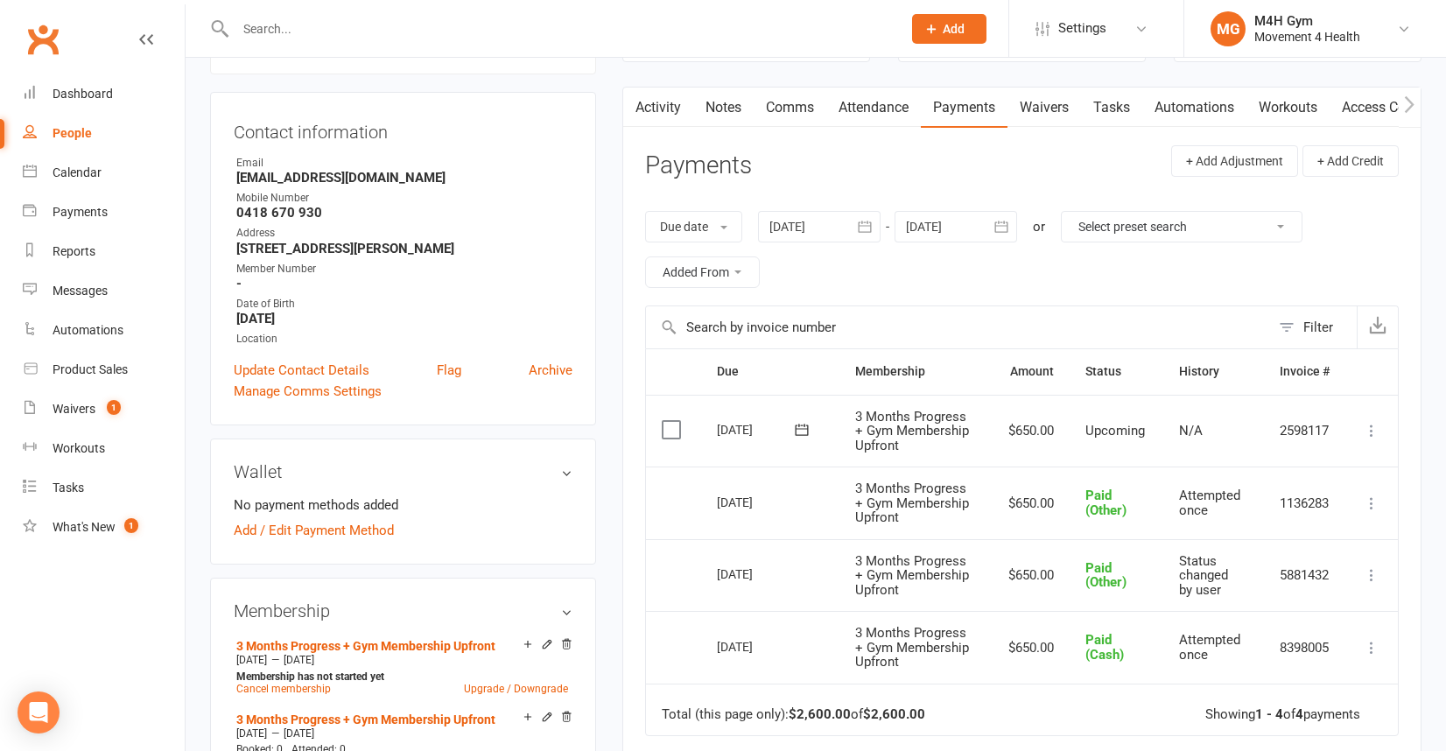
drag, startPoint x: 855, startPoint y: 411, endPoint x: 892, endPoint y: 435, distance: 43.7
click at [857, 413] on span "3 Months Progress + Gym Membership Upfront" at bounding box center [912, 431] width 114 height 45
drag, startPoint x: 892, startPoint y: 435, endPoint x: 928, endPoint y: 452, distance: 39.5
click at [928, 452] on td "3 Months Progress + Gym Membership Upfront" at bounding box center [915, 431] width 153 height 73
copy span "3 Months Progress + Gym Membership Upfront"
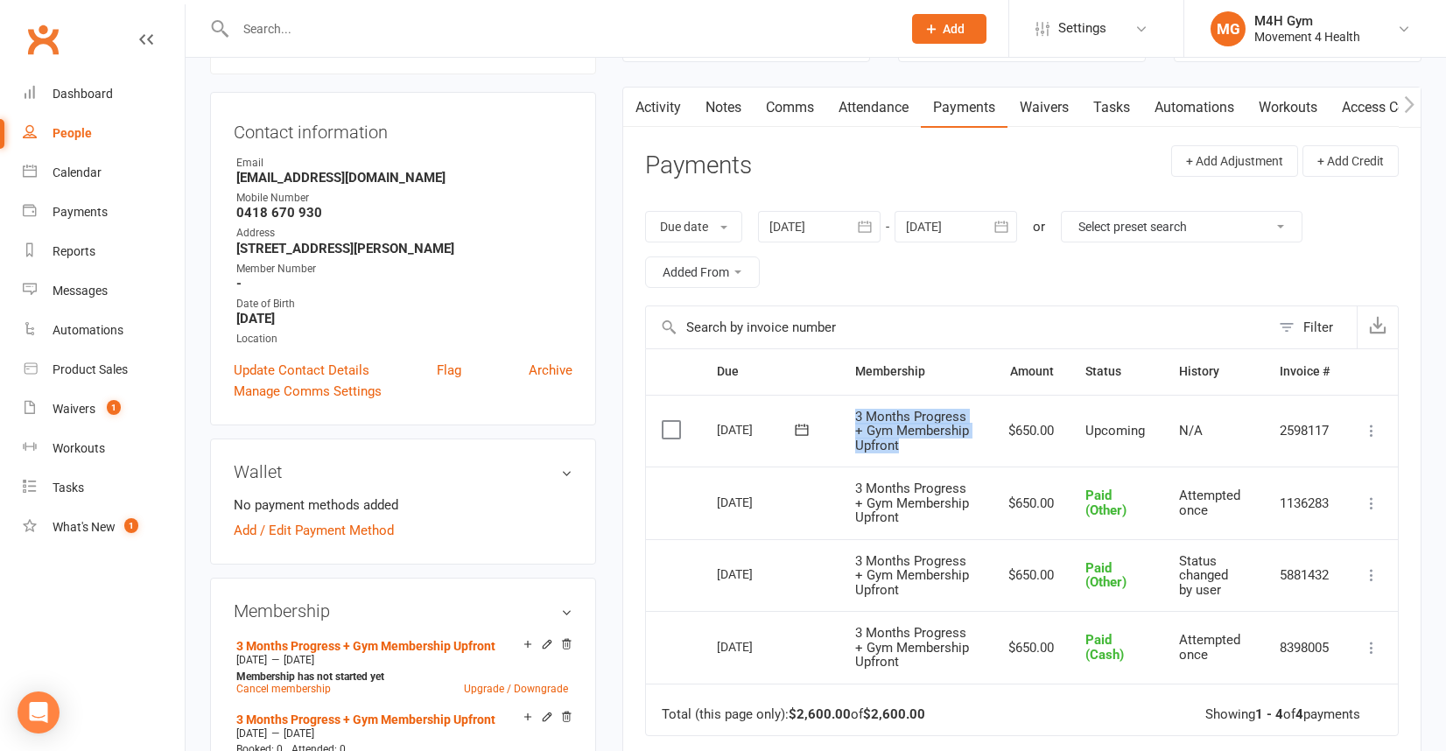
scroll to position [0, 0]
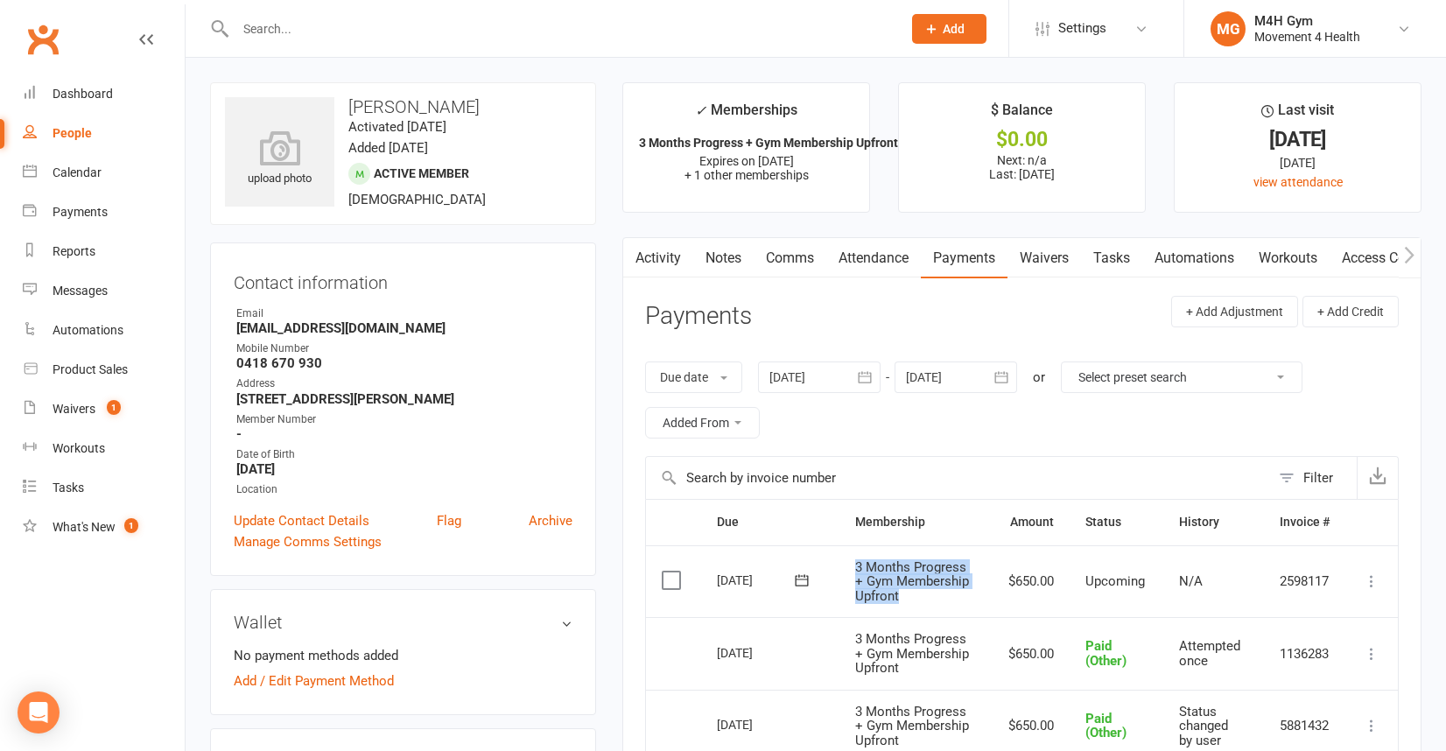
click at [726, 256] on link "Notes" at bounding box center [723, 258] width 60 height 40
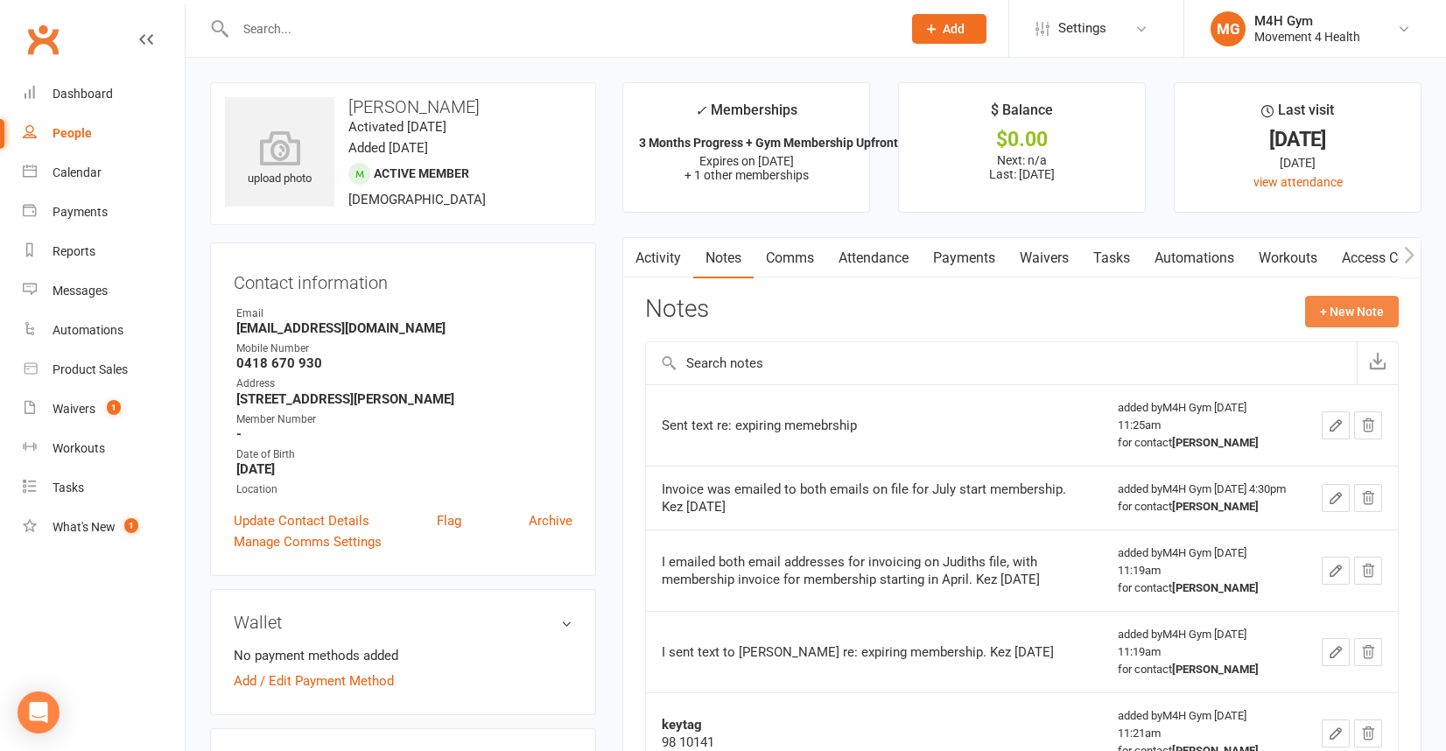
click at [1329, 306] on button "+ New Note" at bounding box center [1352, 312] width 94 height 32
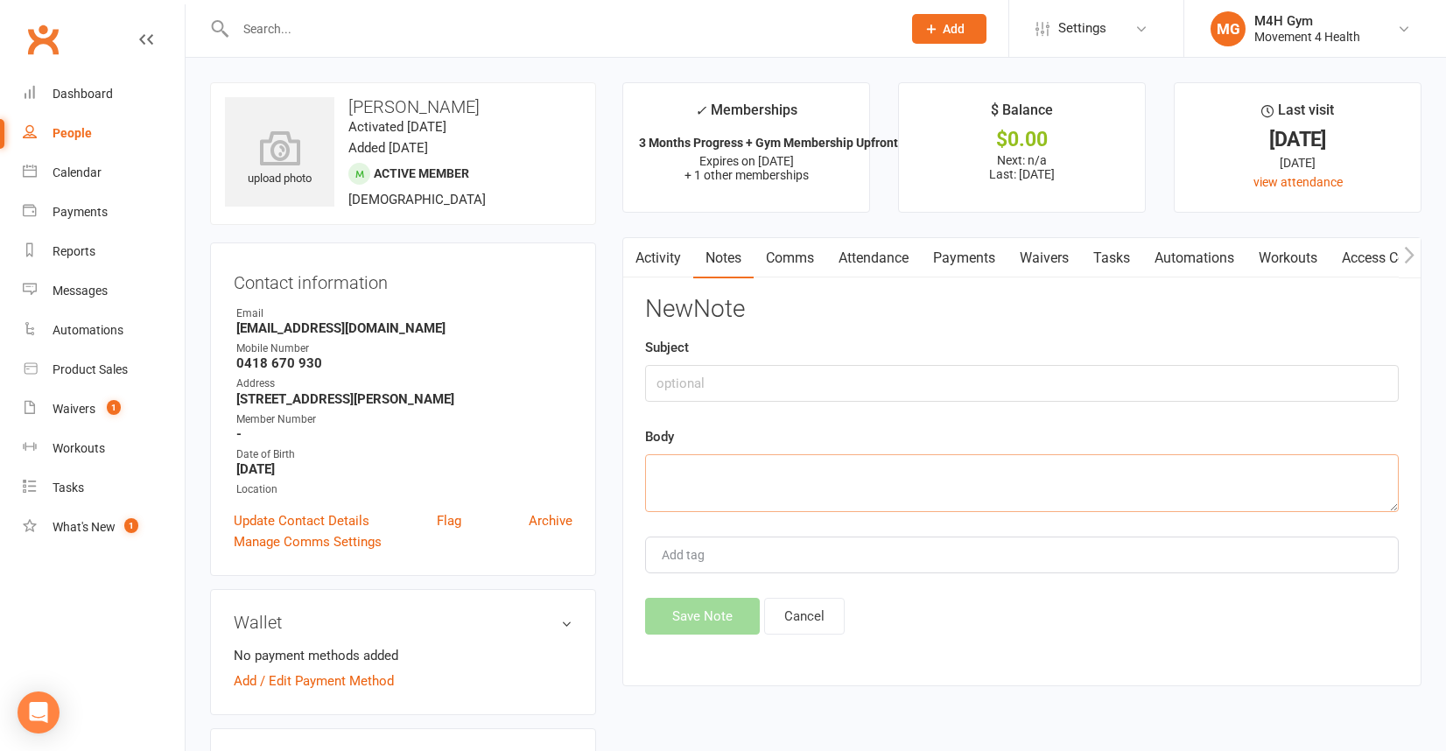
click at [733, 473] on textarea at bounding box center [1022, 483] width 754 height 58
type textarea "I sent Membership inv to 3rd party manager [DATE]. Kez [DATE]"
click at [717, 617] on button "Save Note" at bounding box center [702, 616] width 115 height 37
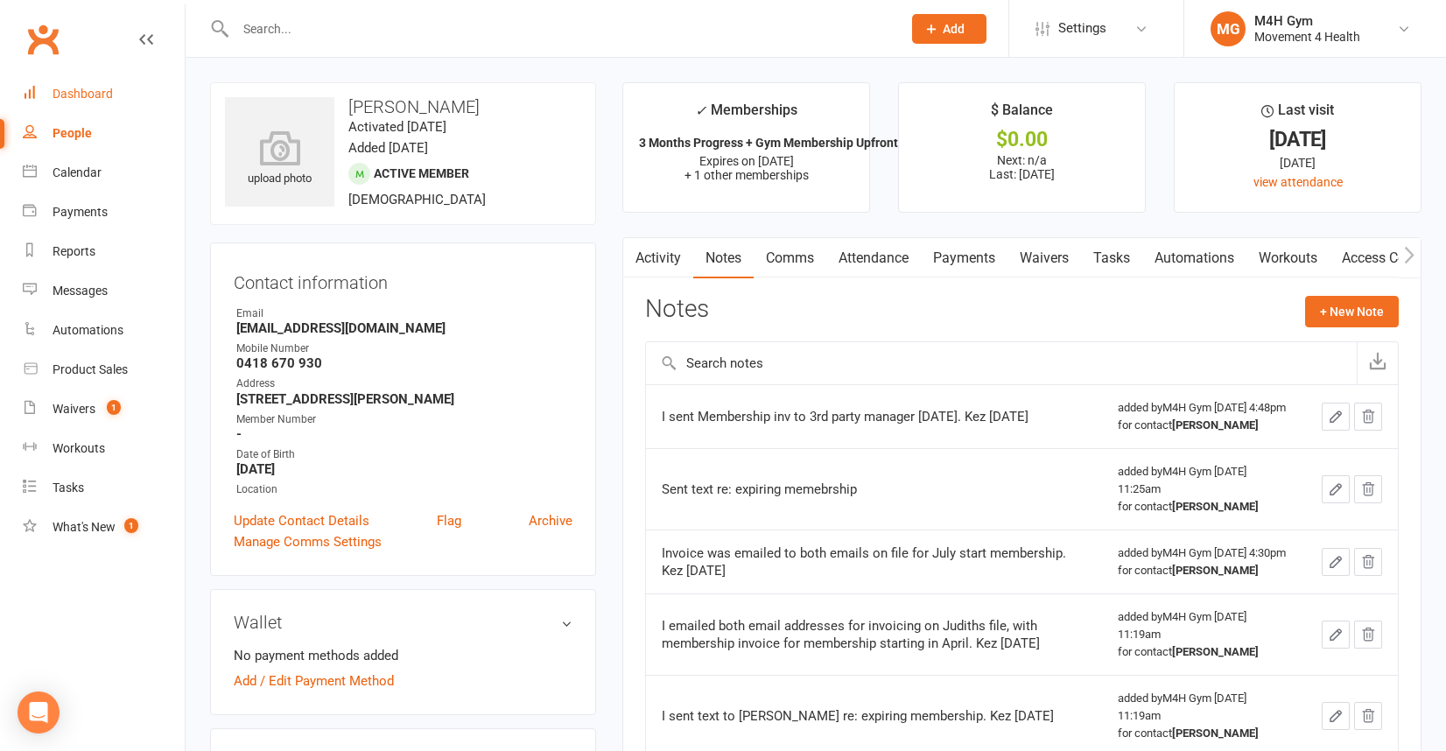
click at [106, 93] on div "Dashboard" at bounding box center [83, 94] width 60 height 14
